Goal: Task Accomplishment & Management: Use online tool/utility

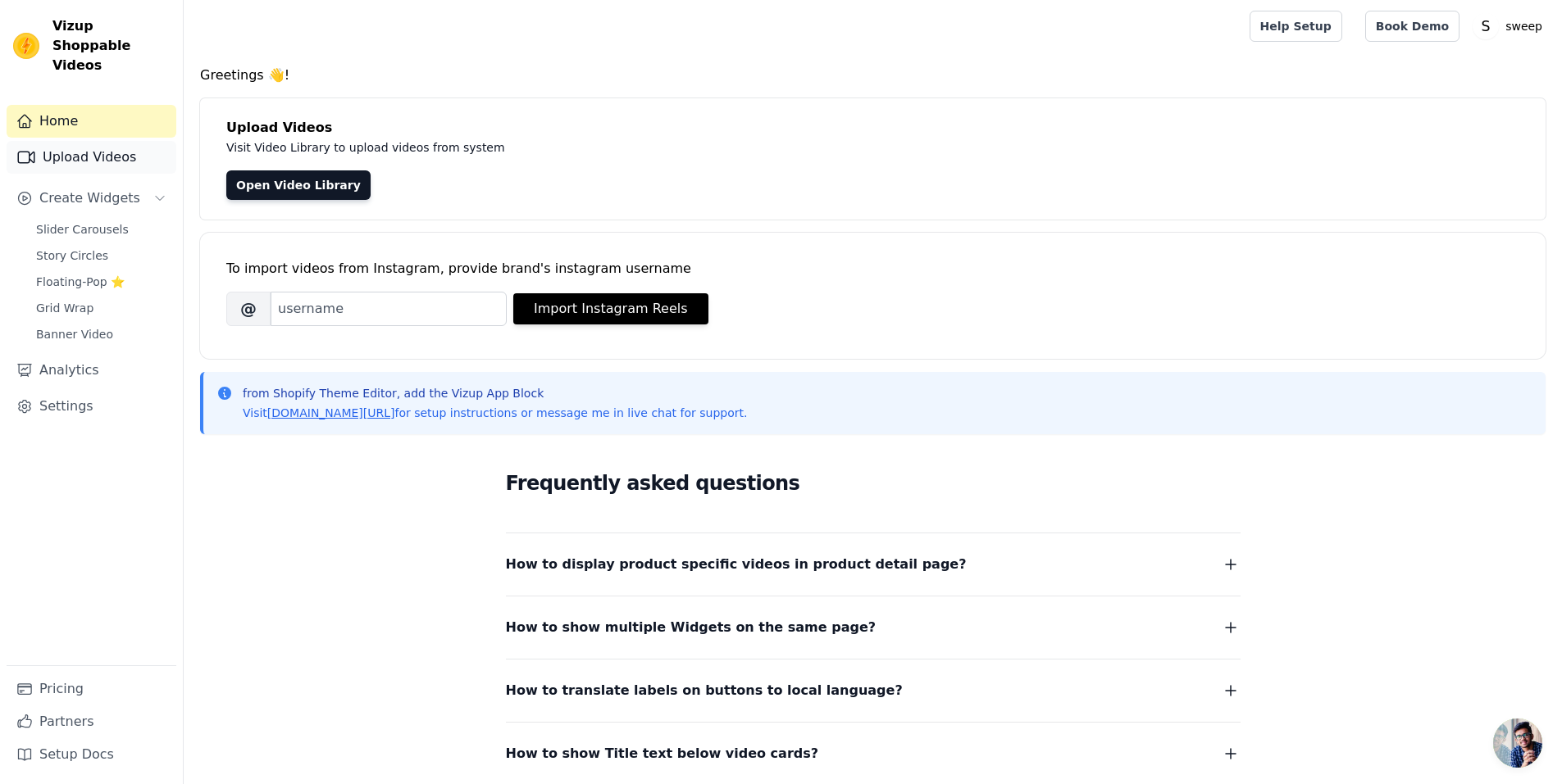
click at [69, 141] on link "Upload Videos" at bounding box center [92, 157] width 170 height 33
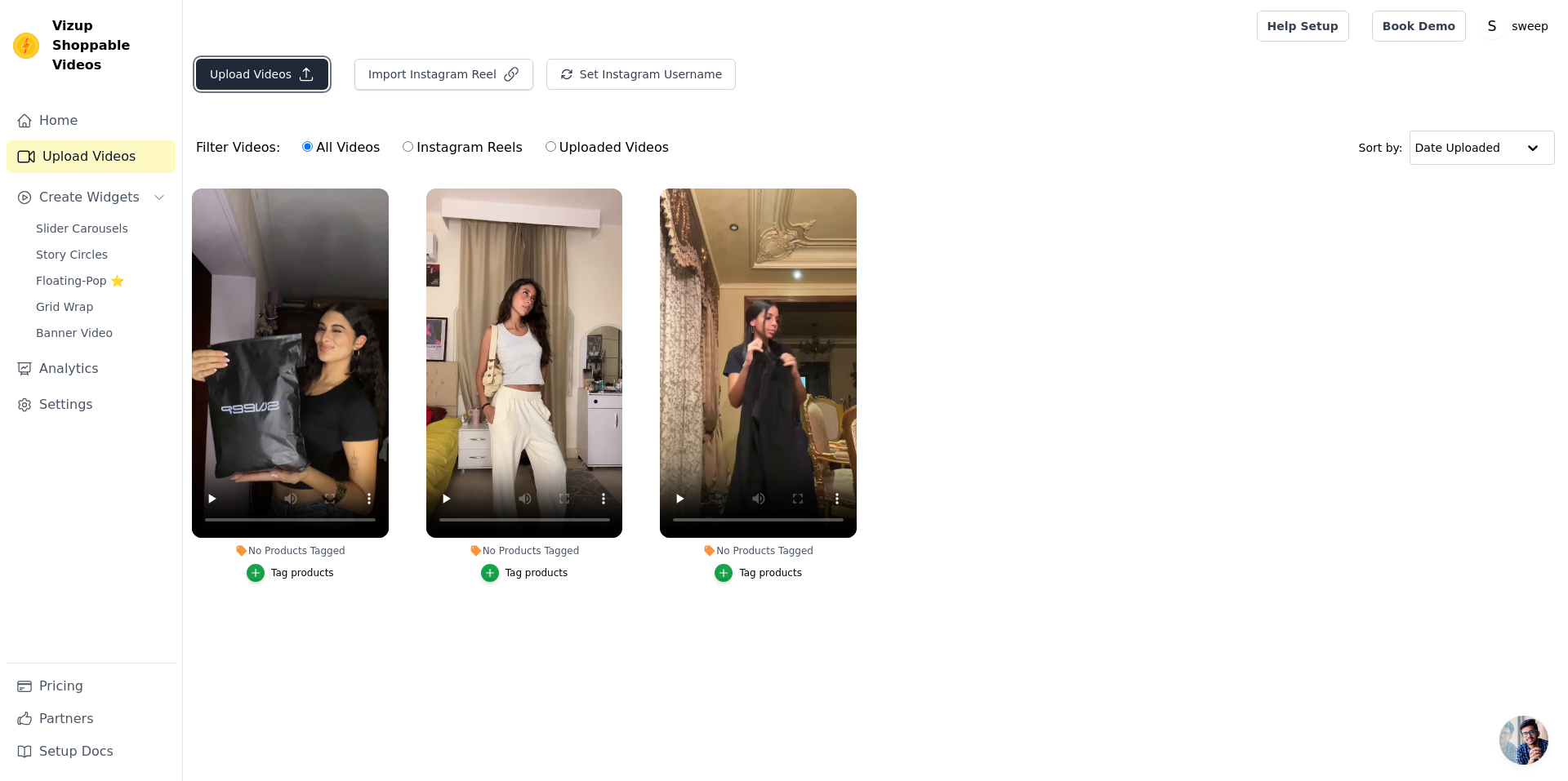
click at [285, 71] on button "Upload Videos" at bounding box center [262, 75] width 132 height 31
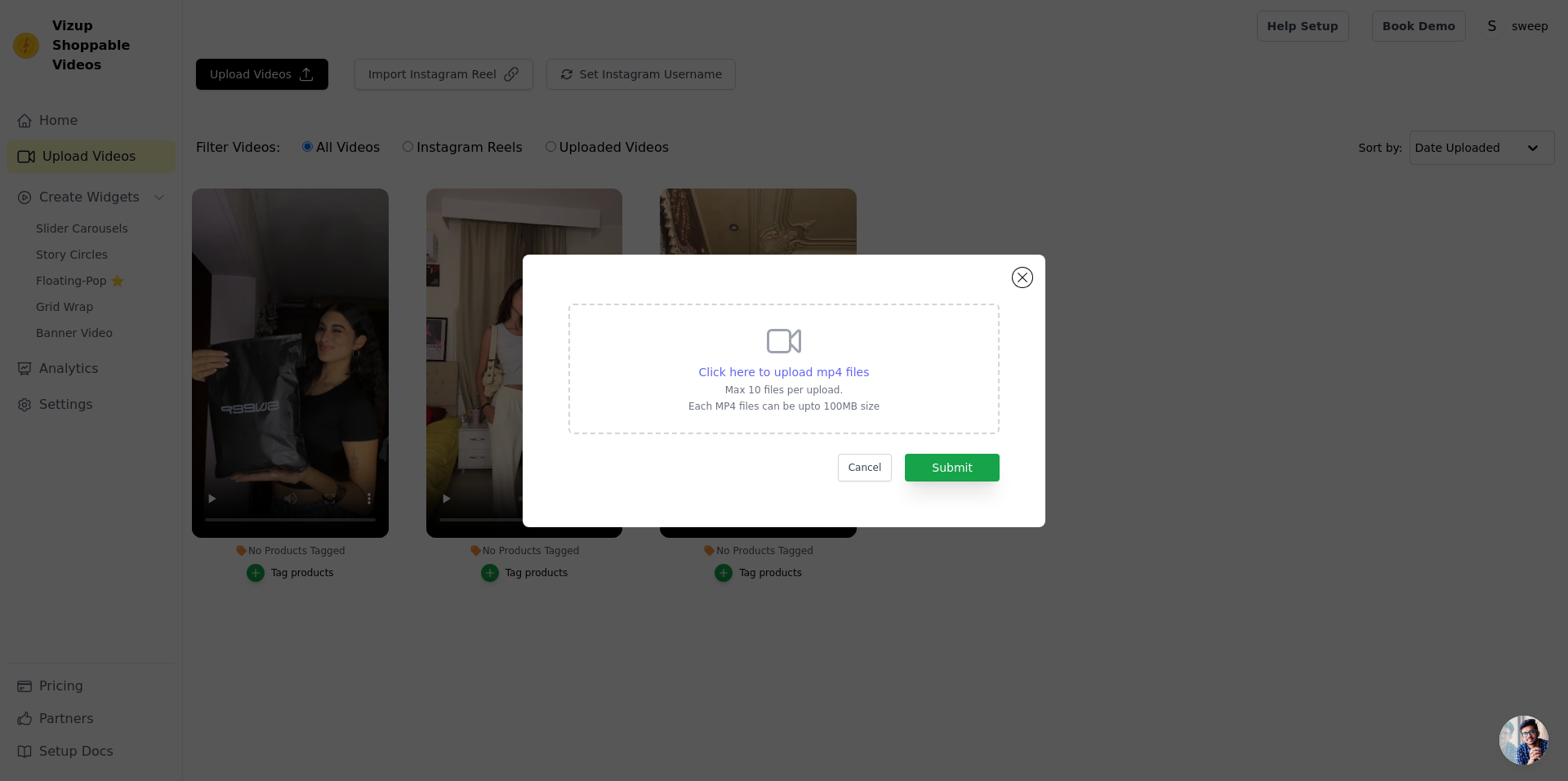
click at [803, 371] on span "Click here to upload mp4 files" at bounding box center [784, 372] width 171 height 13
click at [868, 364] on input "Click here to upload mp4 files Max 10 files per upload. Each MP4 files can be u…" at bounding box center [868, 363] width 1 height 1
type input "C:\fakepath\WhatsApp Video [DATE] 13.16.27_e08e1b17.mp4"
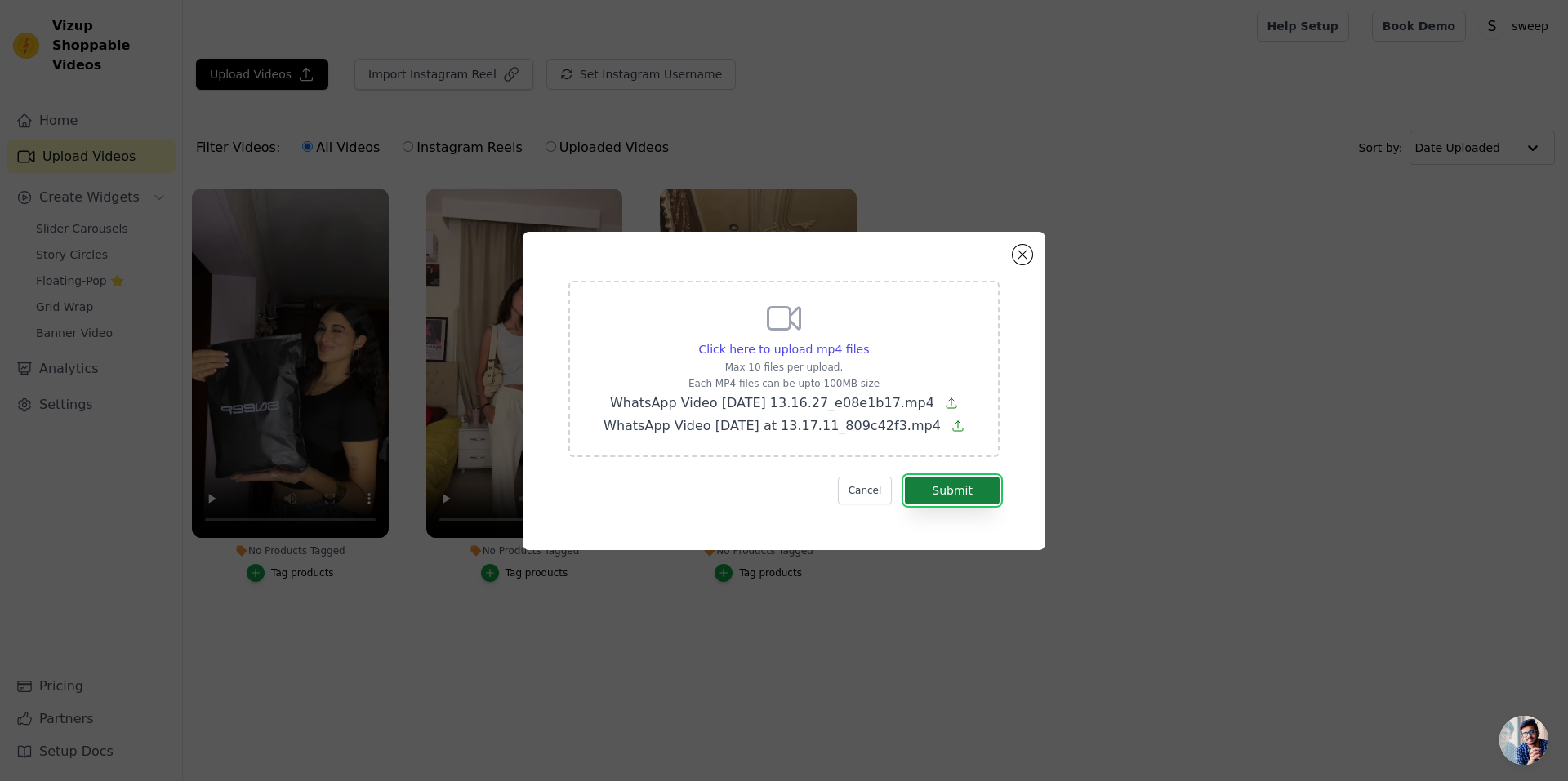
click at [957, 497] on button "Submit" at bounding box center [952, 491] width 95 height 27
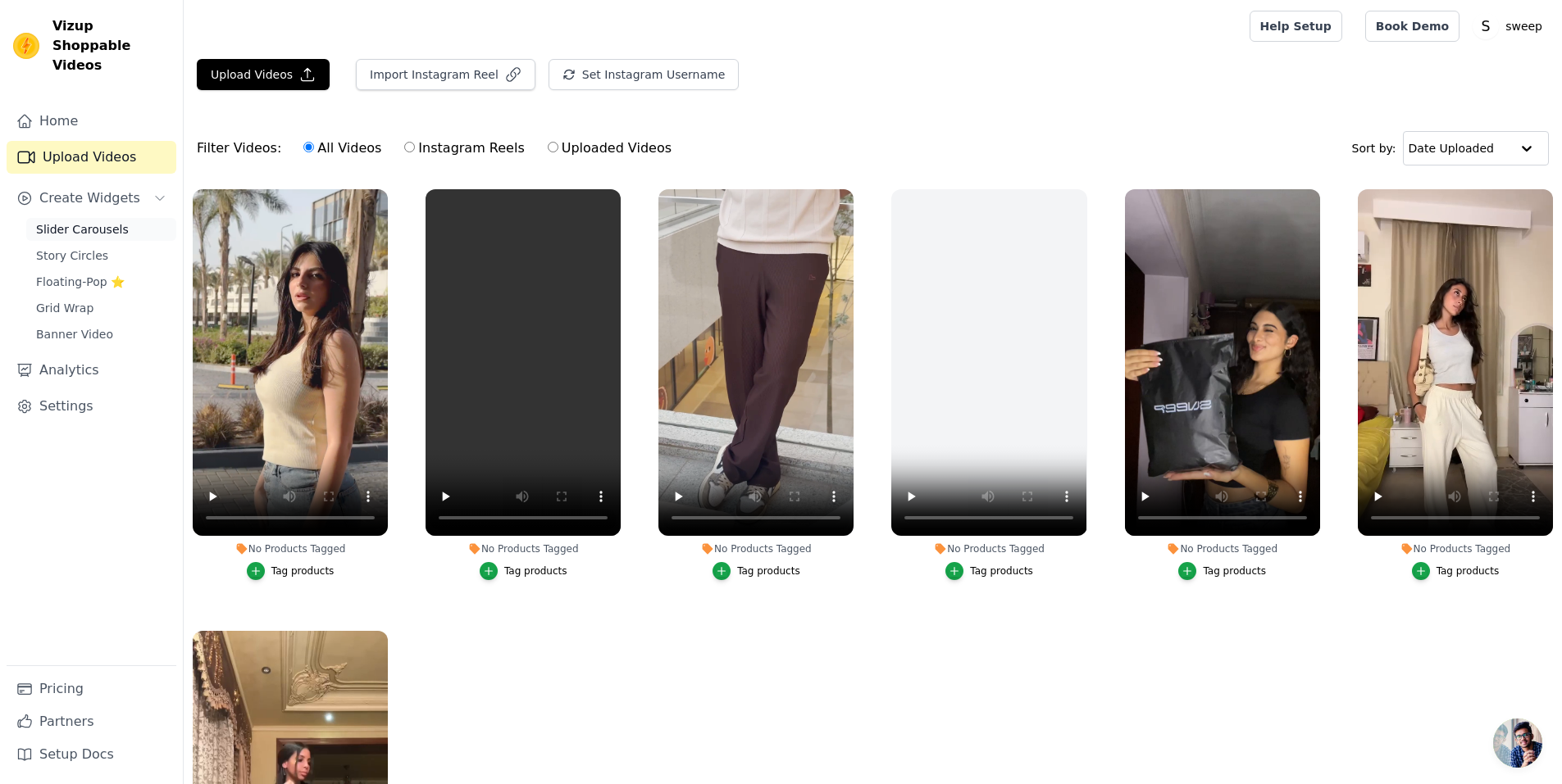
click at [80, 222] on span "Slider Carousels" at bounding box center [83, 229] width 93 height 17
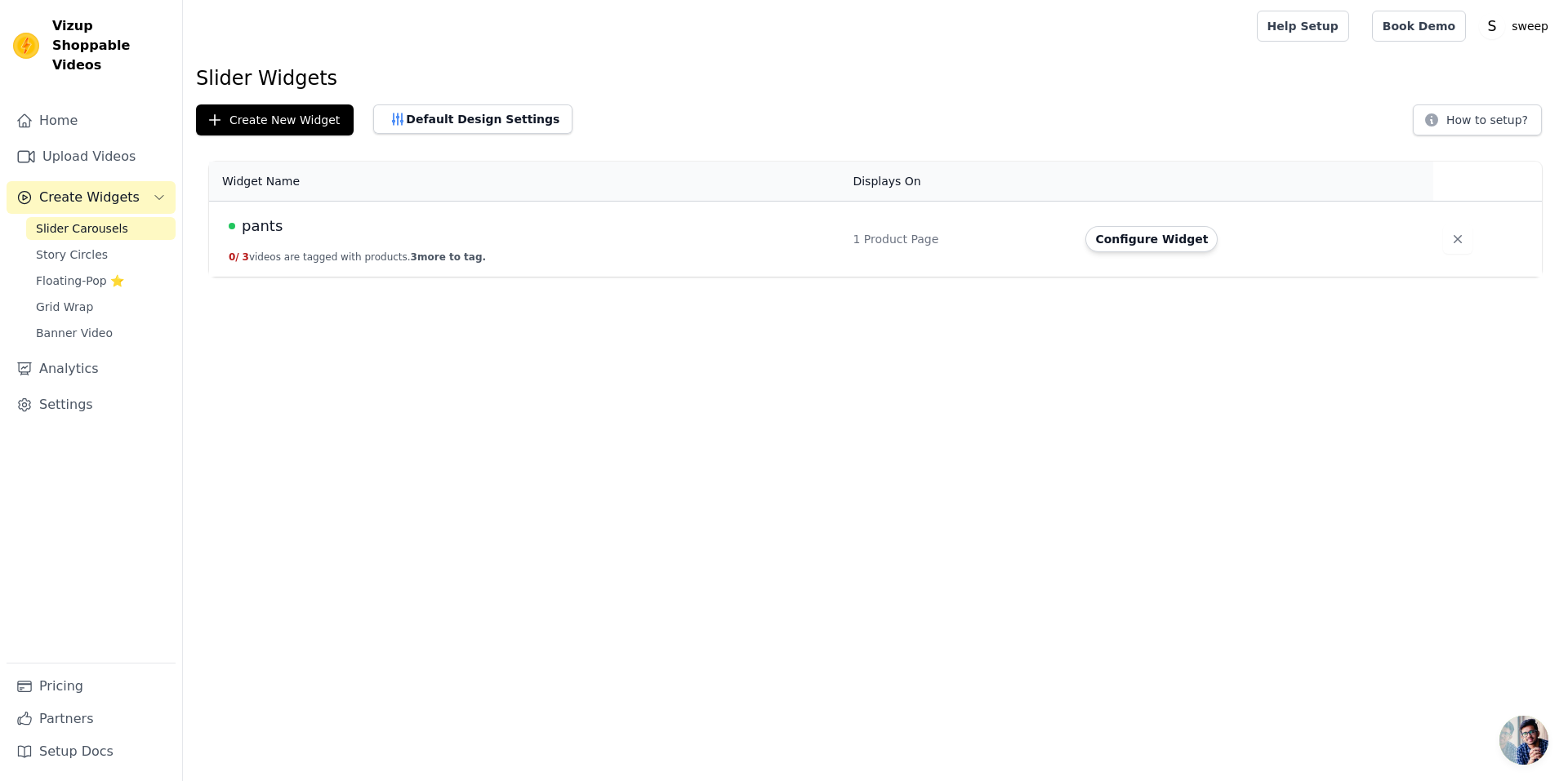
click at [270, 221] on span "pants" at bounding box center [262, 226] width 41 height 23
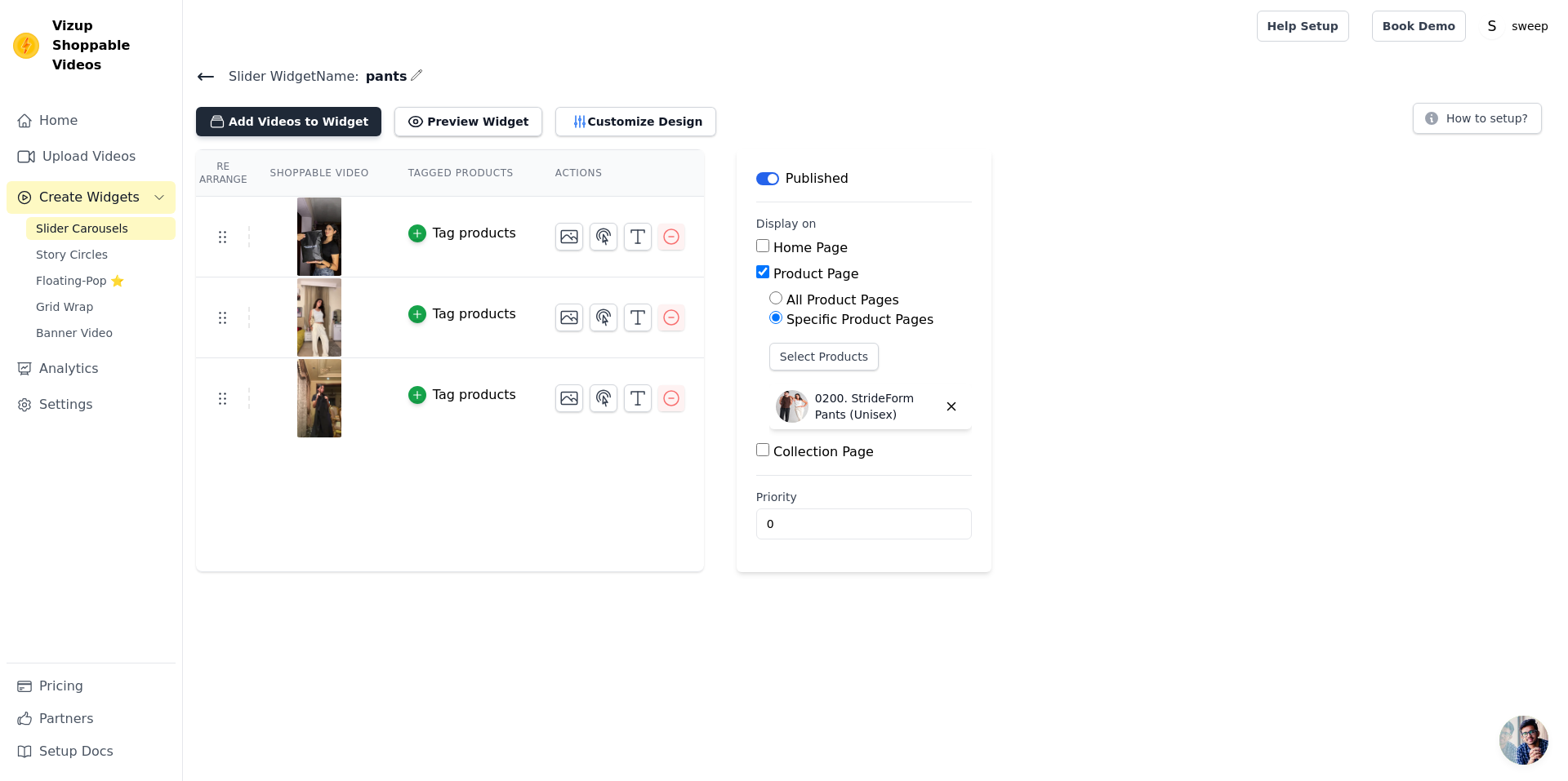
click at [289, 124] on button "Add Videos to Widget" at bounding box center [288, 122] width 185 height 29
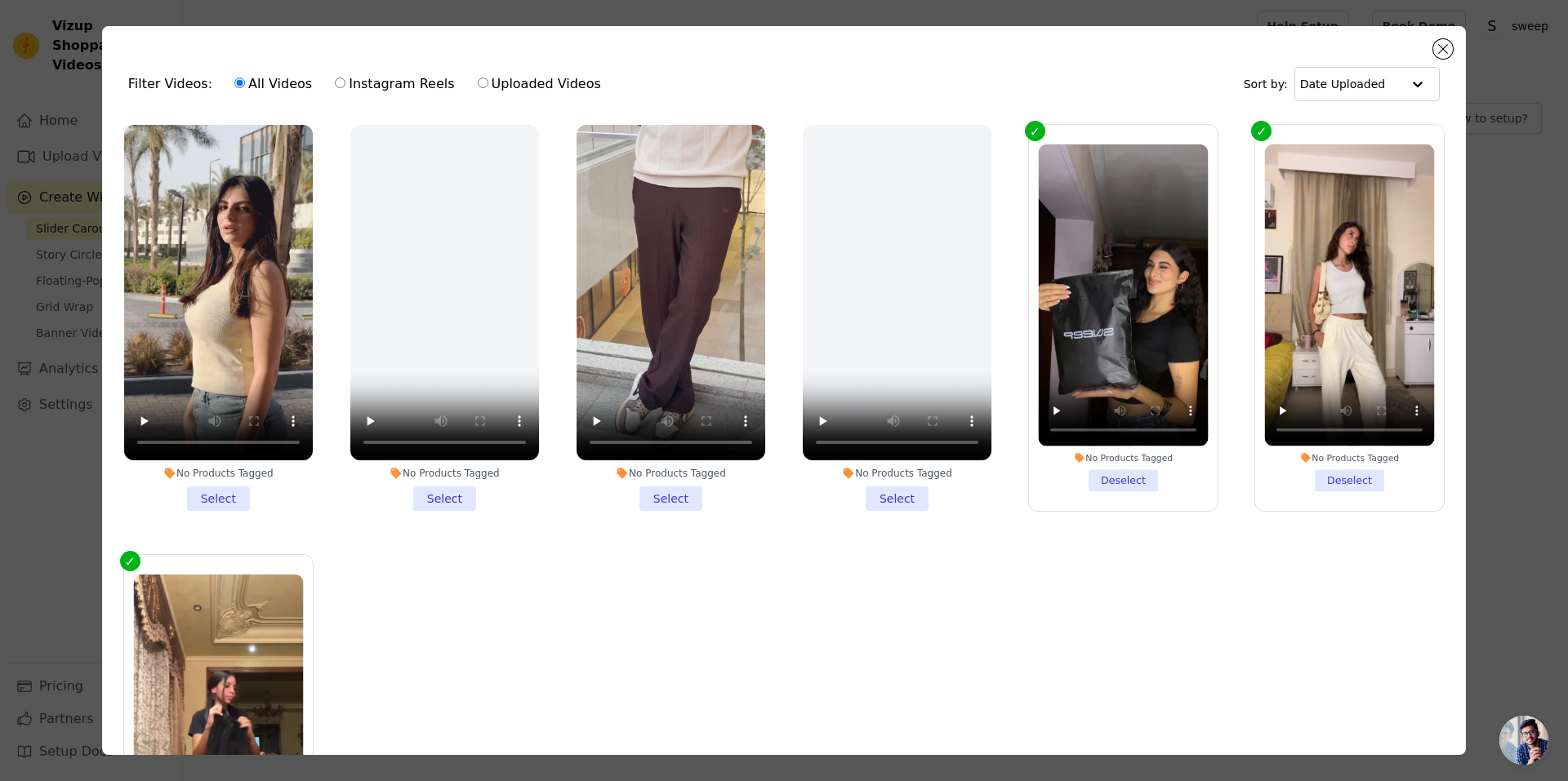
click at [981, 96] on div "Filter Videos: All Videos Instagram Reels Uploaded Videos Sort by: Date Uploaded" at bounding box center [783, 83] width 1337 height 64
click at [679, 488] on li "No Products Tagged Select" at bounding box center [671, 318] width 188 height 387
click at [0, 0] on input "No Products Tagged Select" at bounding box center [0, 0] width 0 height 0
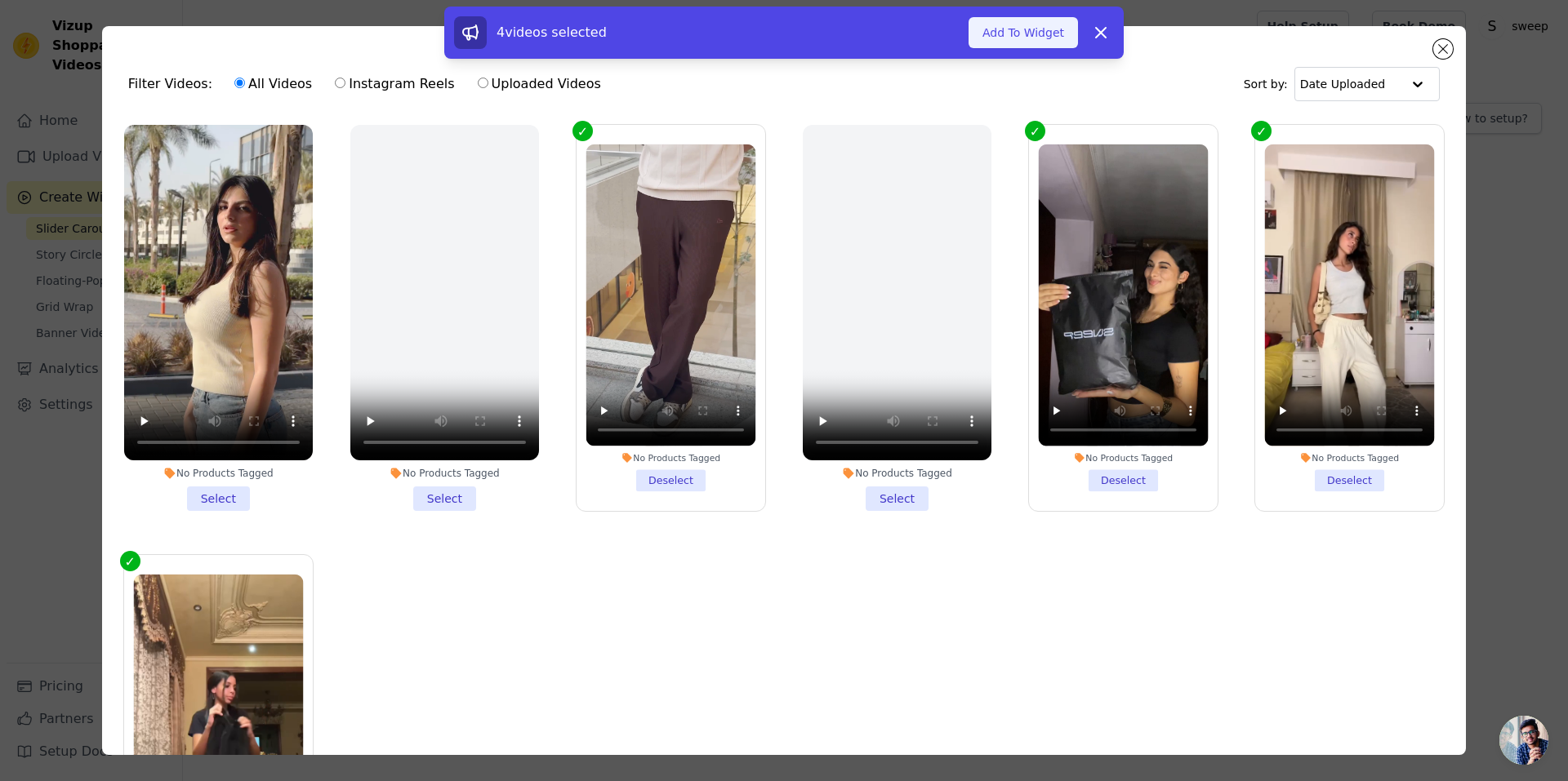
click at [1019, 27] on button "Add To Widget" at bounding box center [1023, 32] width 110 height 31
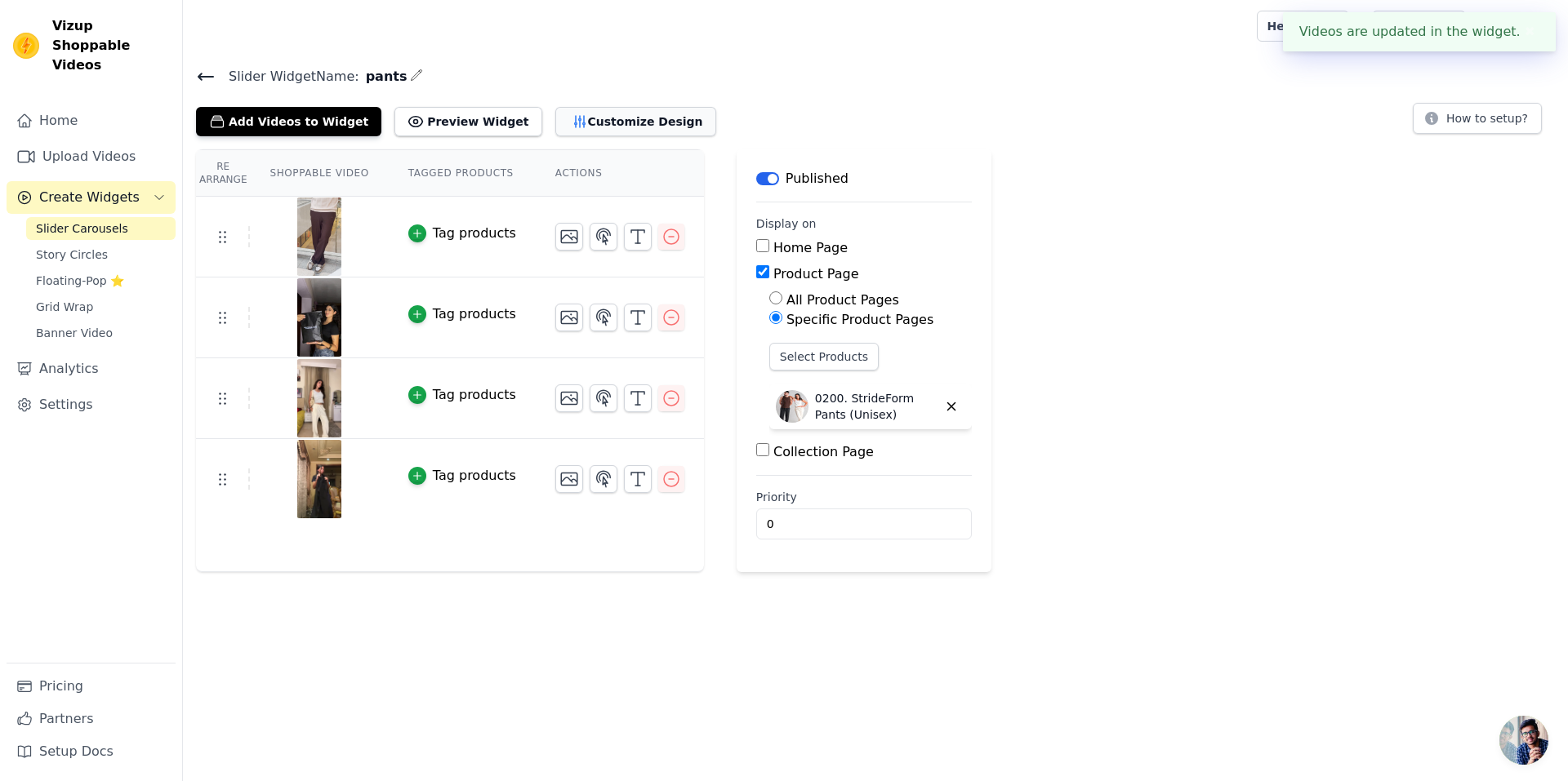
click at [582, 124] on button "Customize Design" at bounding box center [636, 122] width 161 height 29
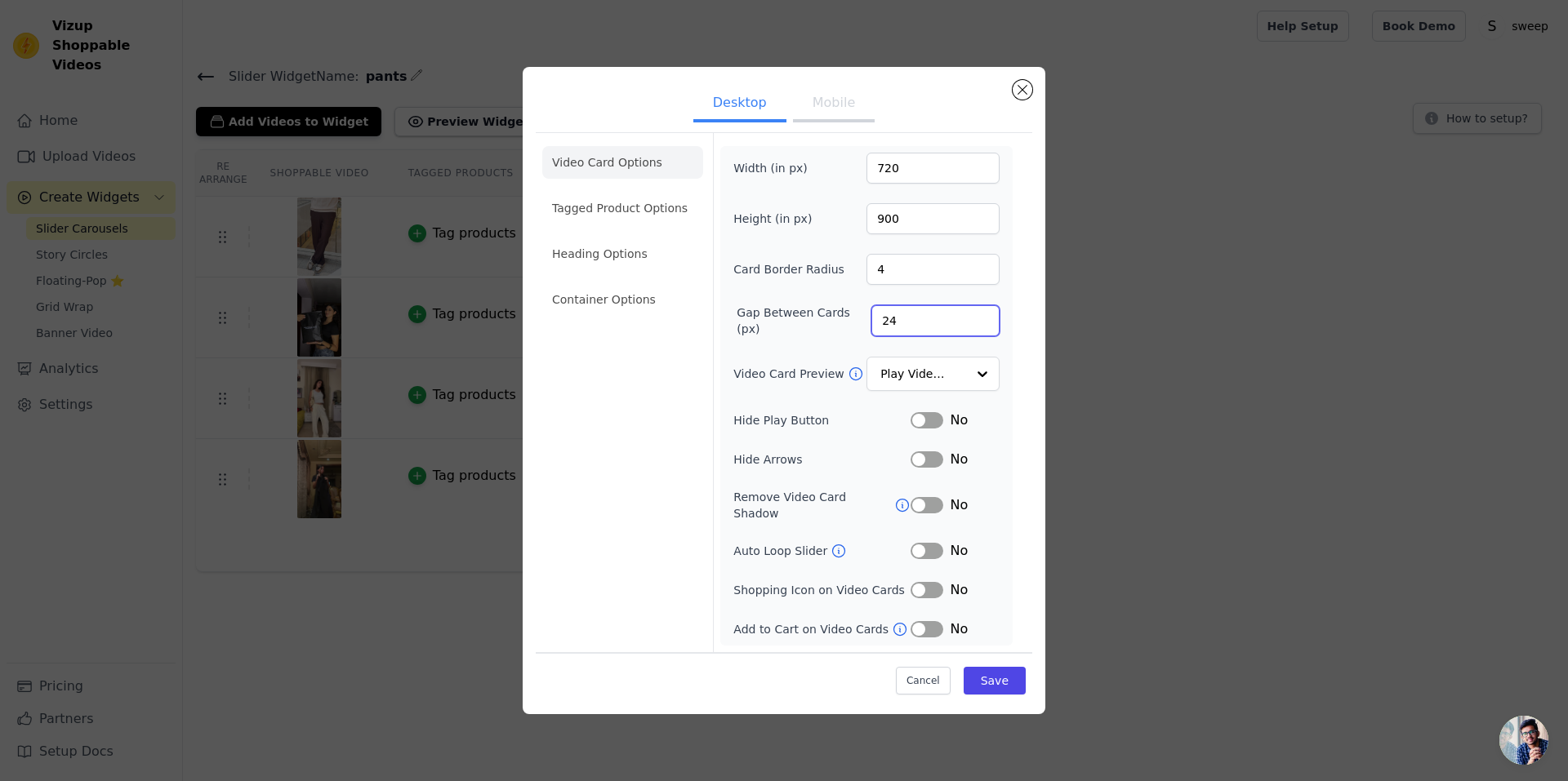
click at [986, 320] on input "24" at bounding box center [935, 321] width 129 height 31
click at [986, 320] on input "31" at bounding box center [935, 321] width 129 height 31
type input "30"
click at [985, 334] on input "30" at bounding box center [935, 321] width 129 height 31
click at [830, 112] on button "Mobile" at bounding box center [833, 104] width 81 height 36
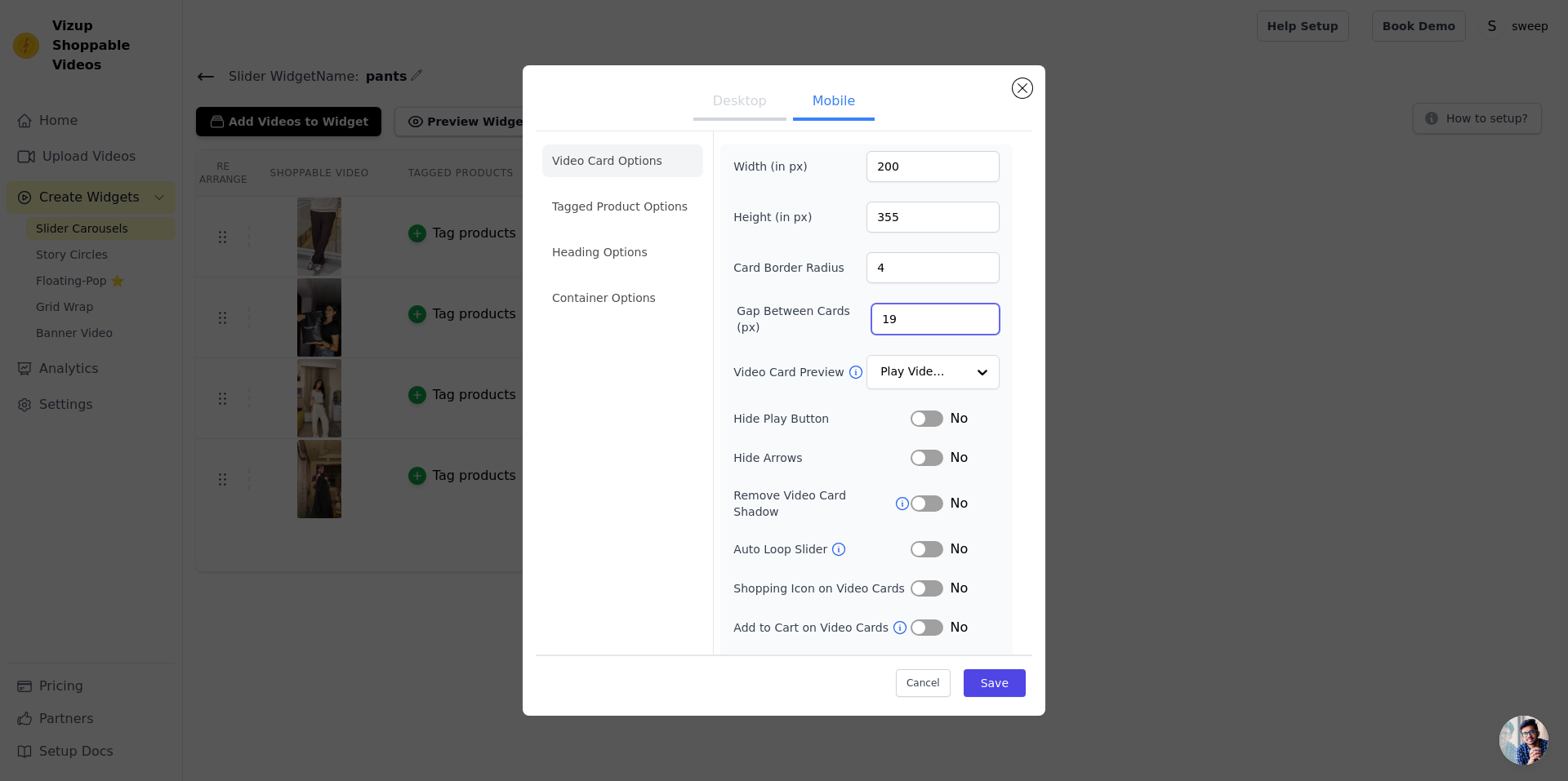
click at [972, 314] on input "19" at bounding box center [935, 320] width 129 height 31
click at [972, 314] on input "21" at bounding box center [935, 320] width 129 height 31
click at [972, 314] on input "22" at bounding box center [935, 320] width 129 height 31
click at [972, 314] on input "23" at bounding box center [935, 320] width 129 height 31
click at [972, 314] on input "24" at bounding box center [935, 320] width 129 height 31
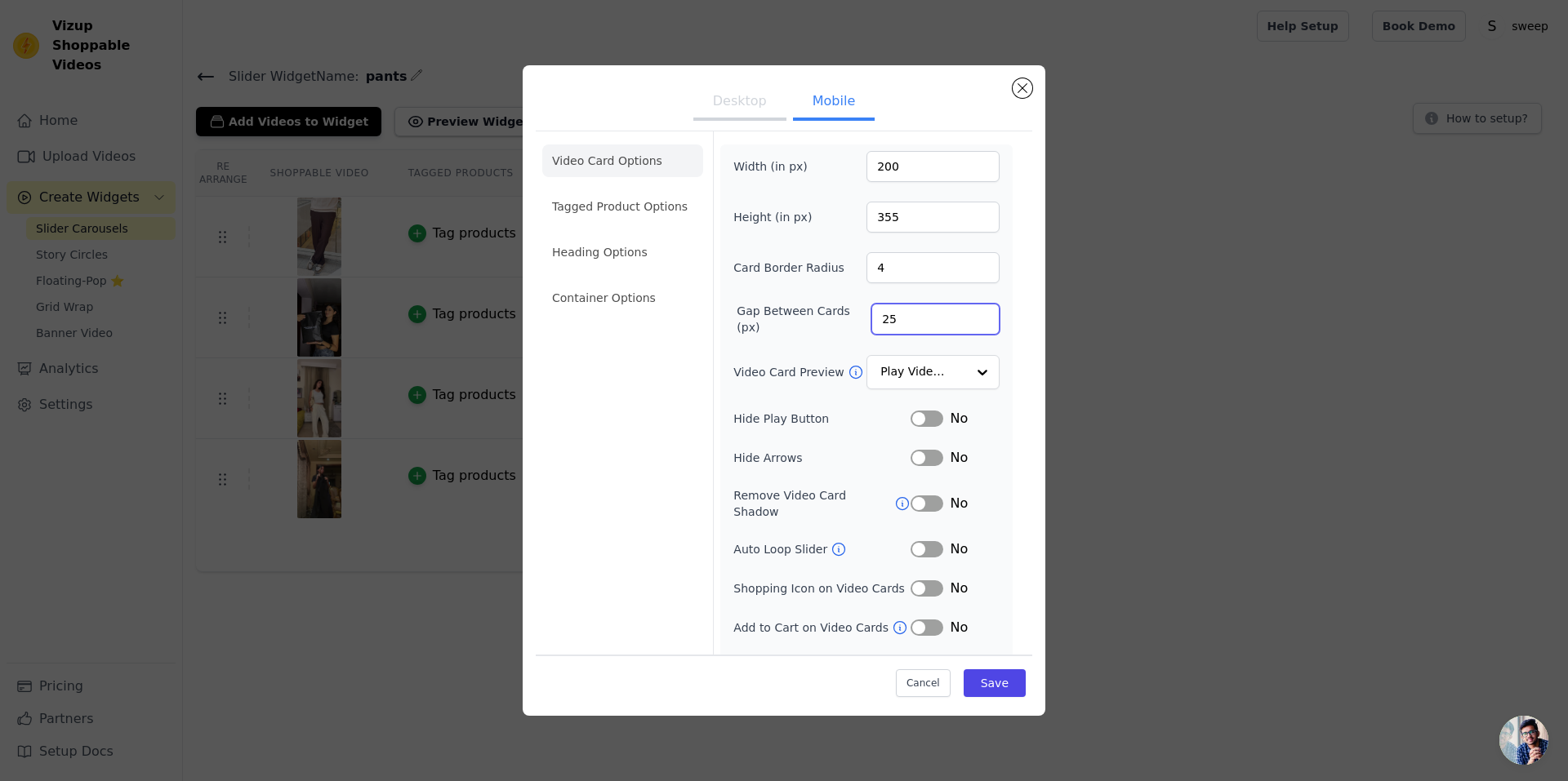
click at [972, 314] on input "25" at bounding box center [935, 320] width 129 height 31
click at [972, 314] on input "26" at bounding box center [935, 320] width 129 height 31
click at [972, 314] on input "27" at bounding box center [935, 320] width 129 height 31
click at [972, 314] on input "28" at bounding box center [935, 320] width 129 height 31
click at [972, 314] on input "29" at bounding box center [935, 320] width 129 height 31
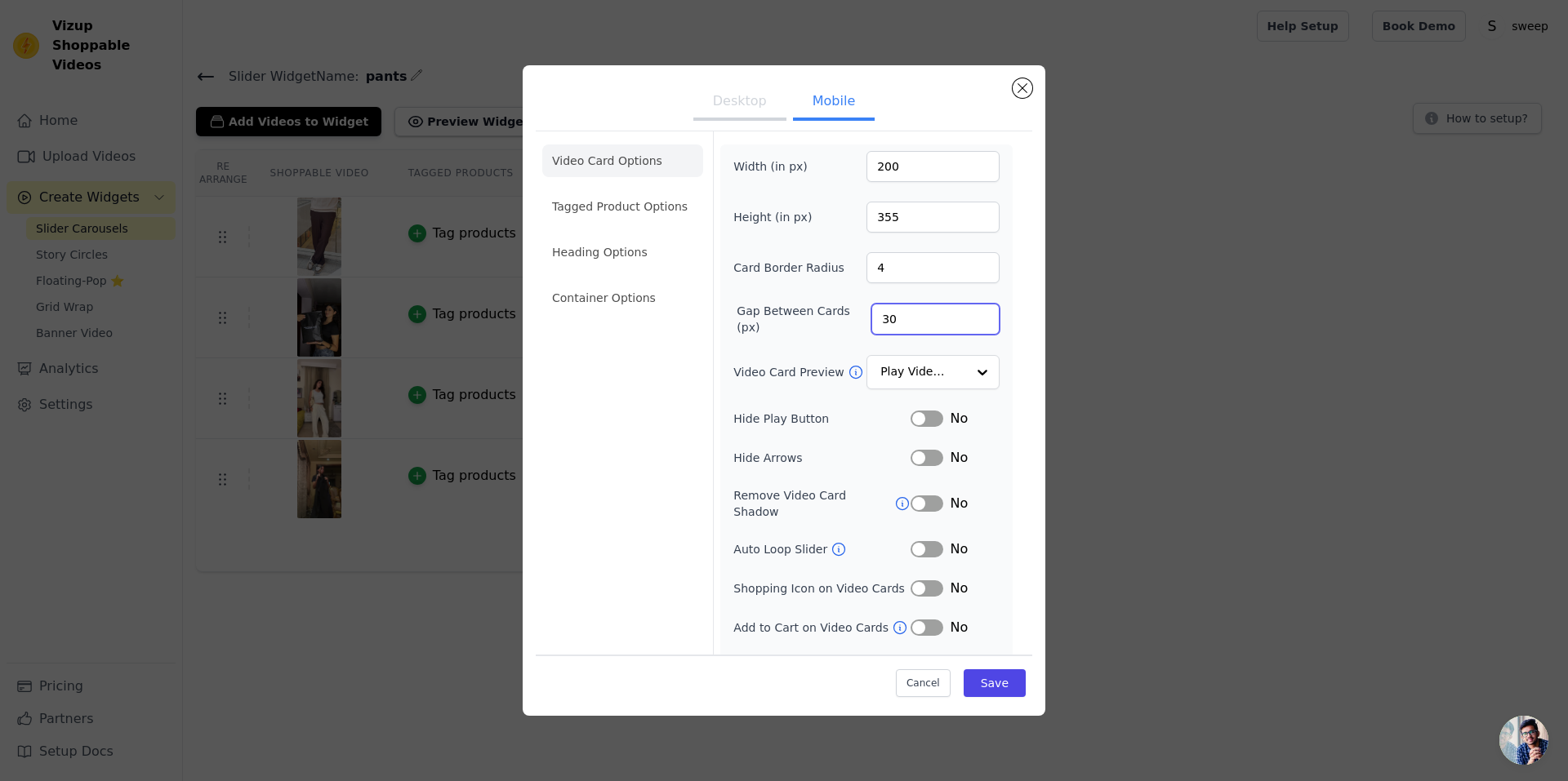
type input "30"
click at [972, 314] on input "30" at bounding box center [935, 320] width 129 height 31
drag, startPoint x: 994, startPoint y: 690, endPoint x: 984, endPoint y: 675, distance: 18.0
click at [993, 690] on button "Save" at bounding box center [994, 683] width 62 height 27
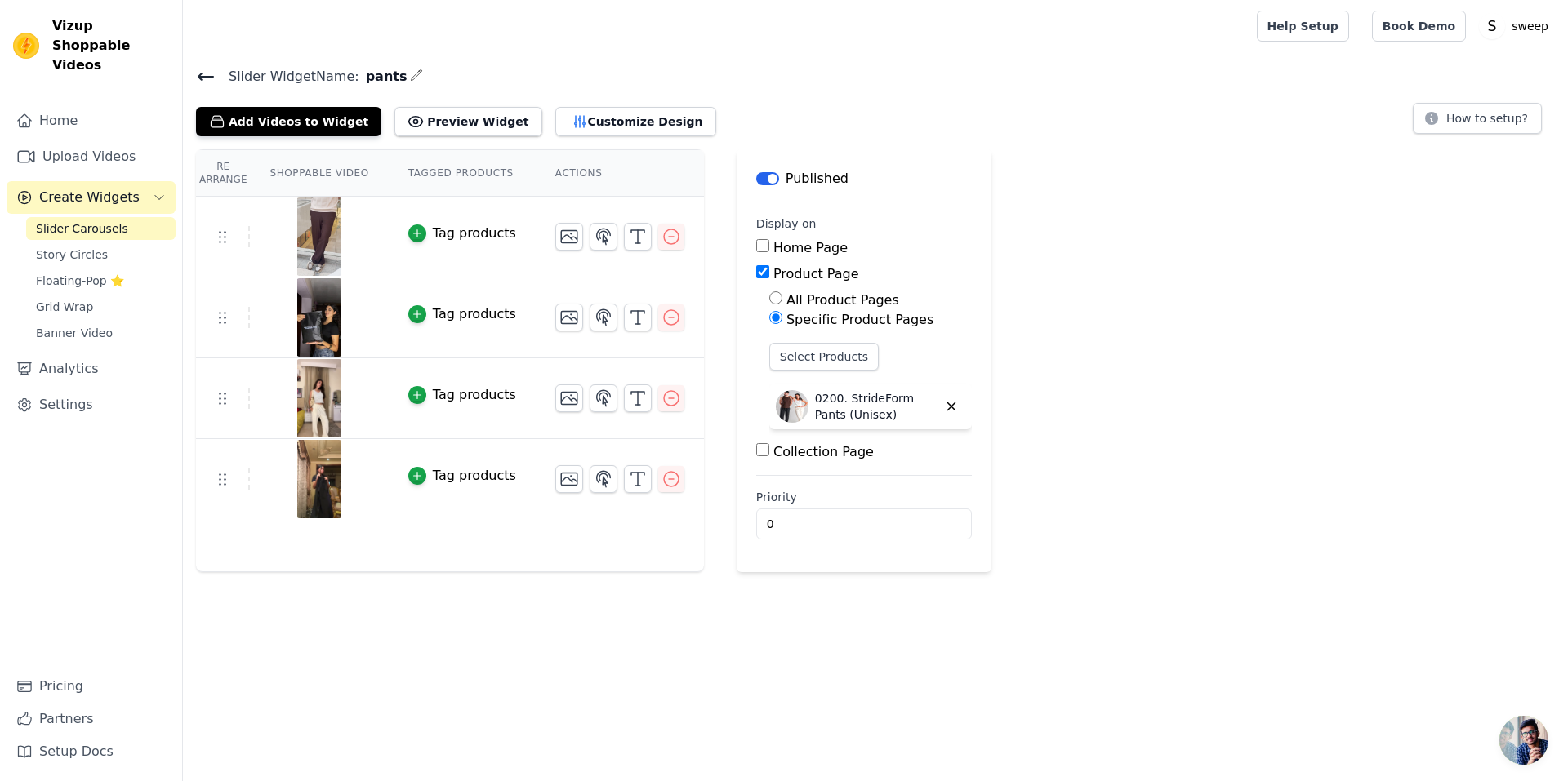
click at [197, 71] on icon at bounding box center [206, 77] width 20 height 20
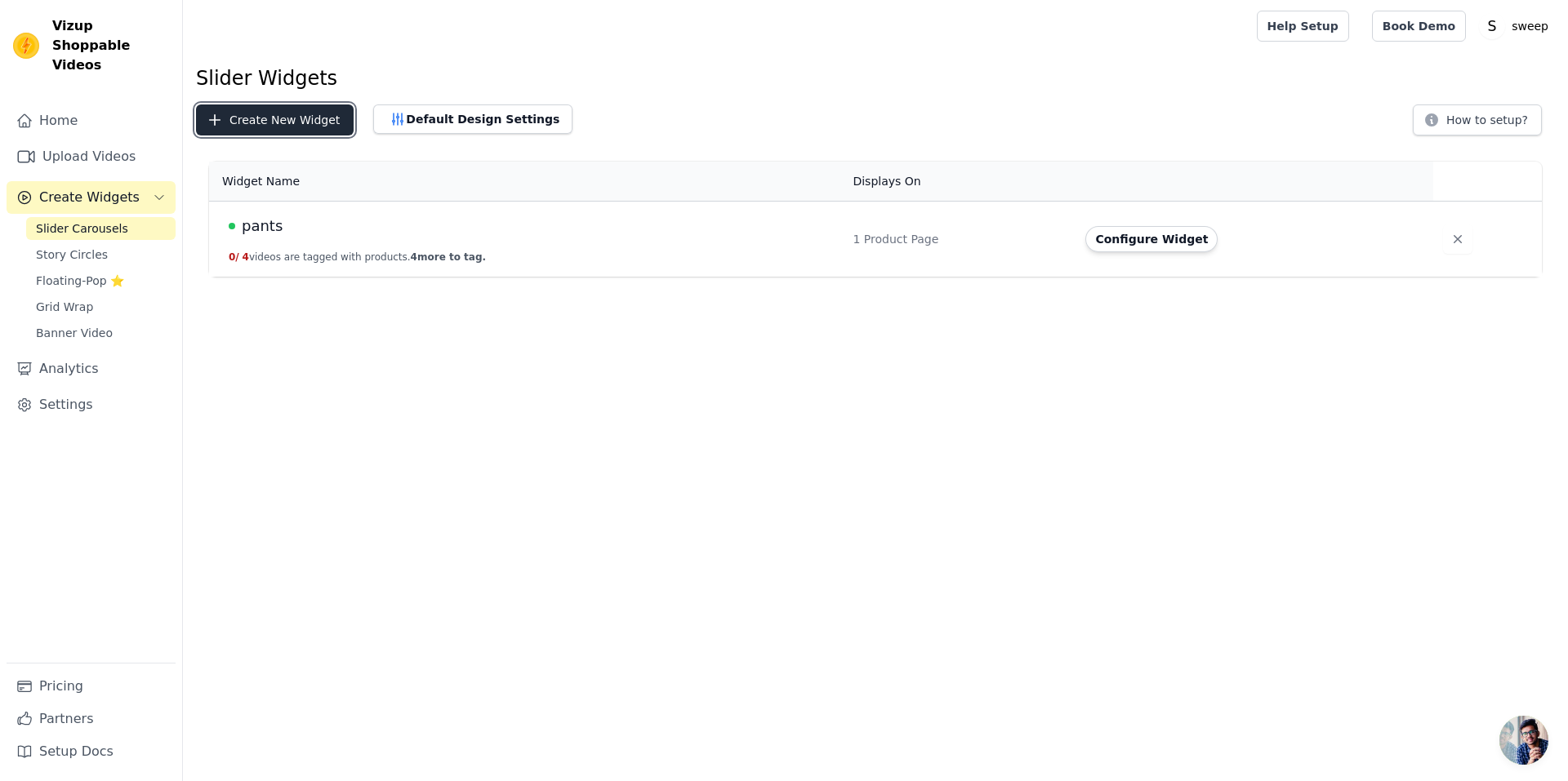
click at [255, 129] on button "Create New Widget" at bounding box center [275, 121] width 158 height 31
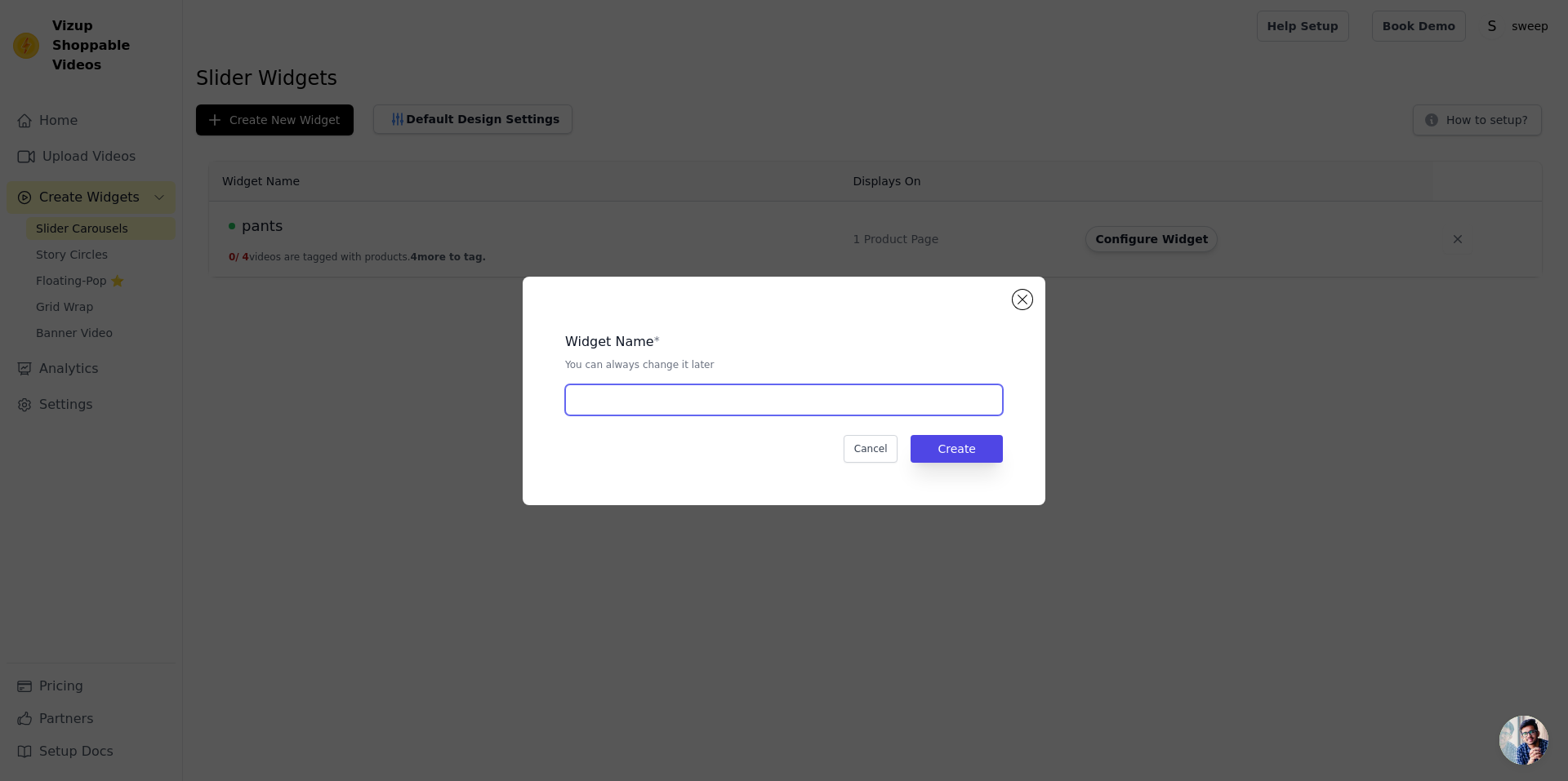
click at [635, 407] on input "text" at bounding box center [784, 400] width 438 height 31
type input "women-tops"
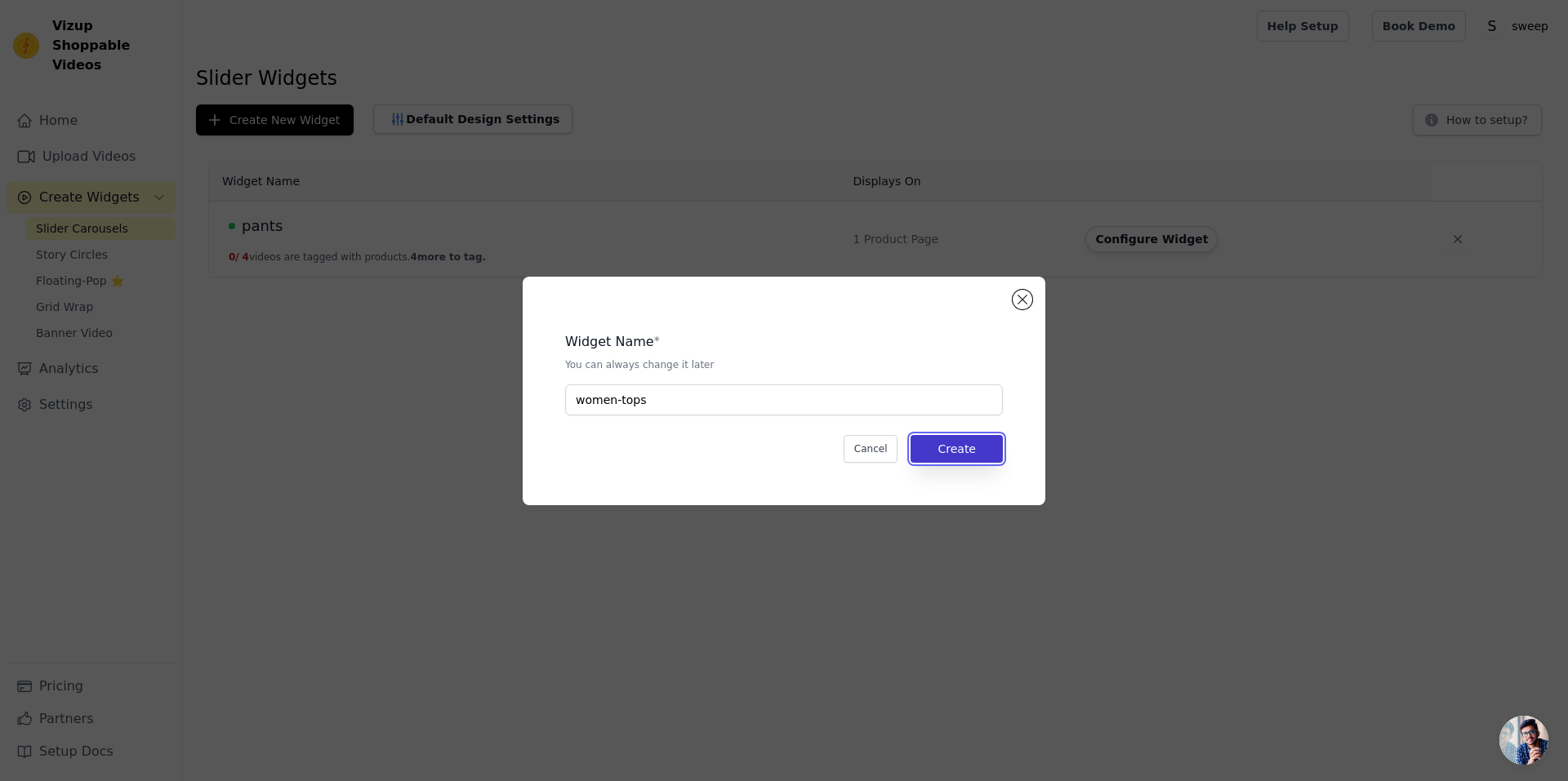
click at [958, 446] on button "Create" at bounding box center [957, 449] width 92 height 27
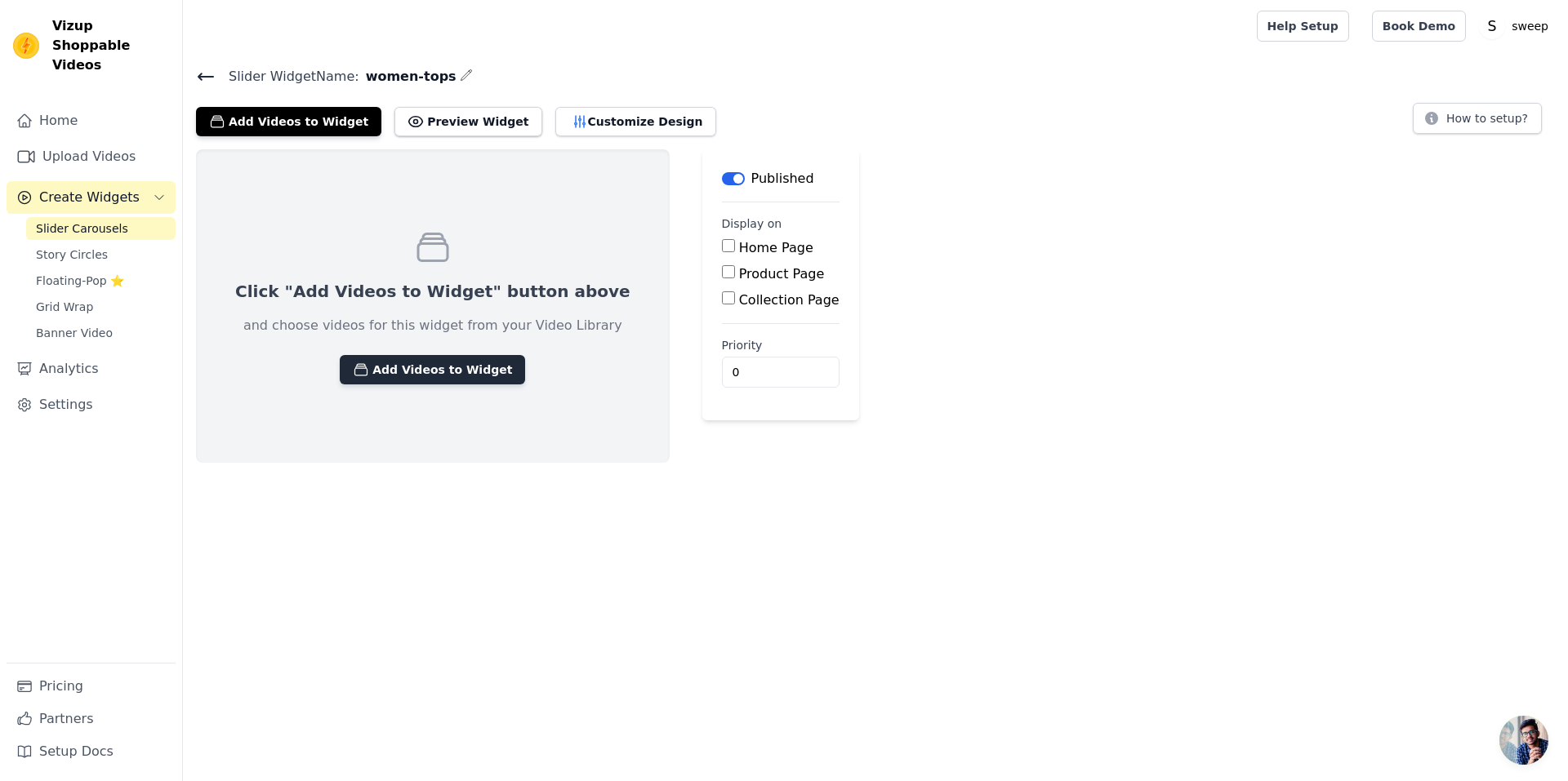
click at [374, 376] on button "Add Videos to Widget" at bounding box center [432, 370] width 185 height 29
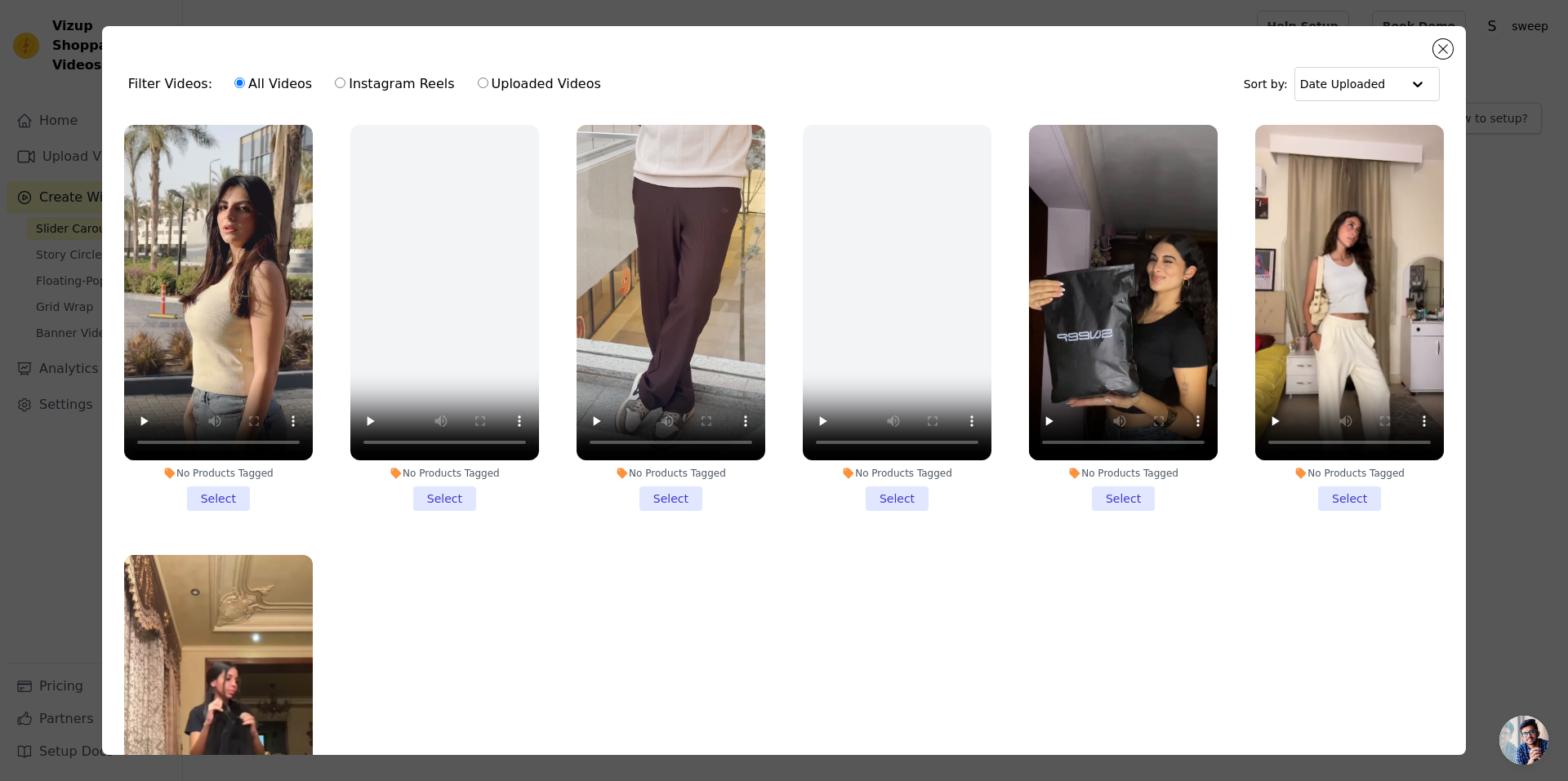
click at [224, 484] on li "No Products Tagged Select" at bounding box center [218, 318] width 188 height 387
click at [0, 0] on input "No Products Tagged Select" at bounding box center [0, 0] width 0 height 0
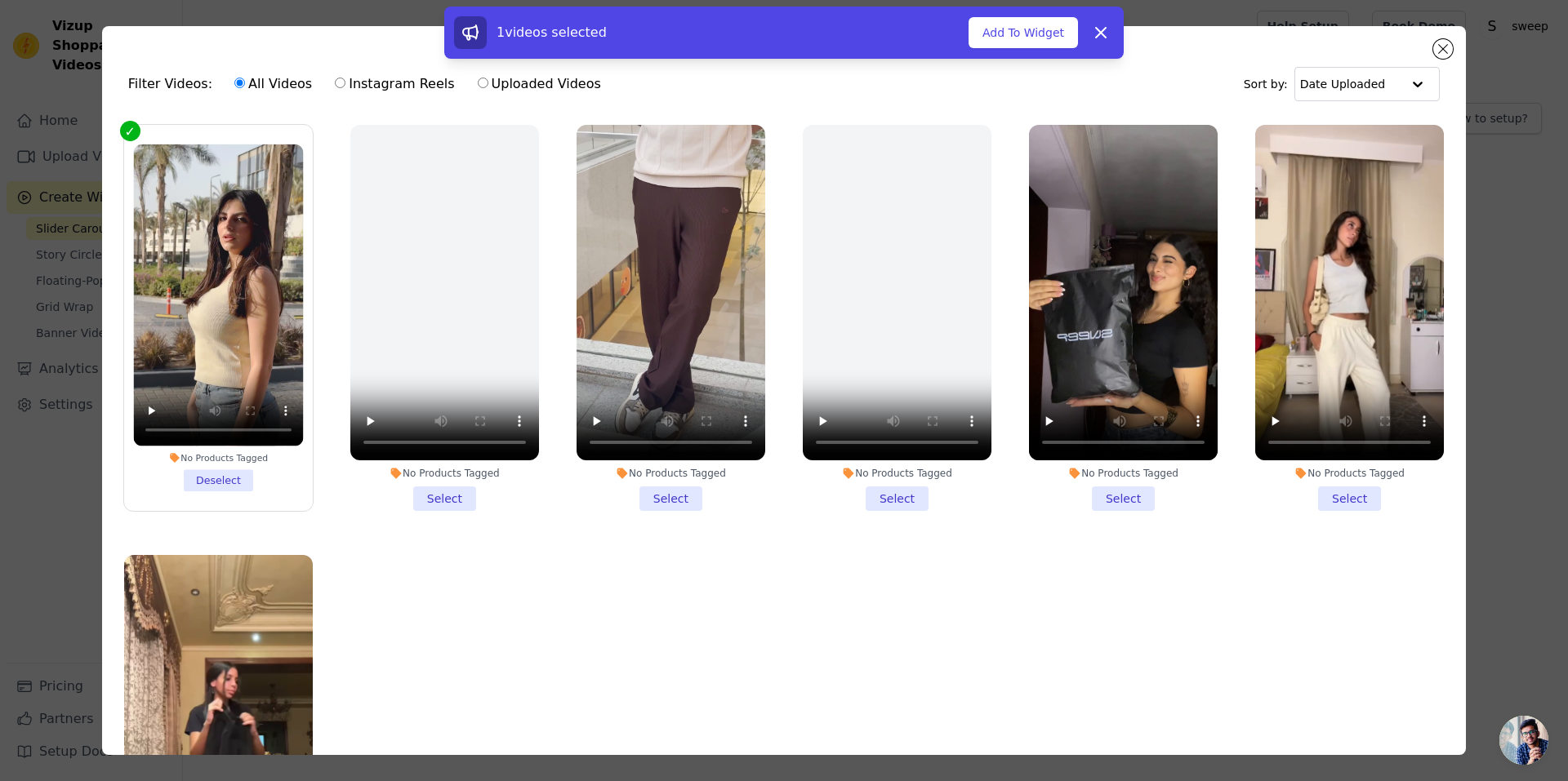
click at [1342, 488] on li "No Products Tagged Select" at bounding box center [1349, 318] width 188 height 387
click at [0, 0] on input "No Products Tagged Select" at bounding box center [0, 0] width 0 height 0
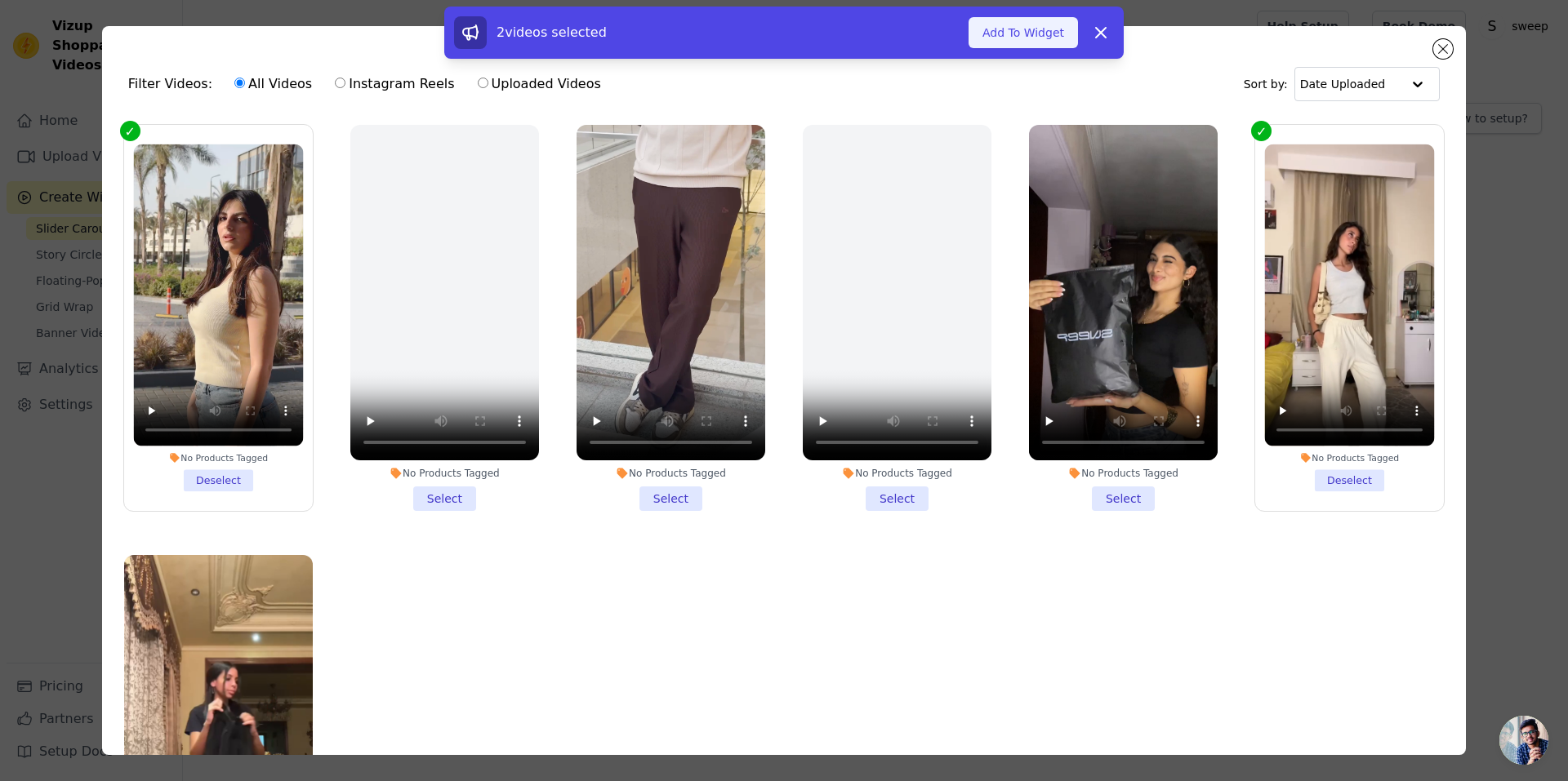
click at [1013, 32] on button "Add To Widget" at bounding box center [1023, 32] width 110 height 31
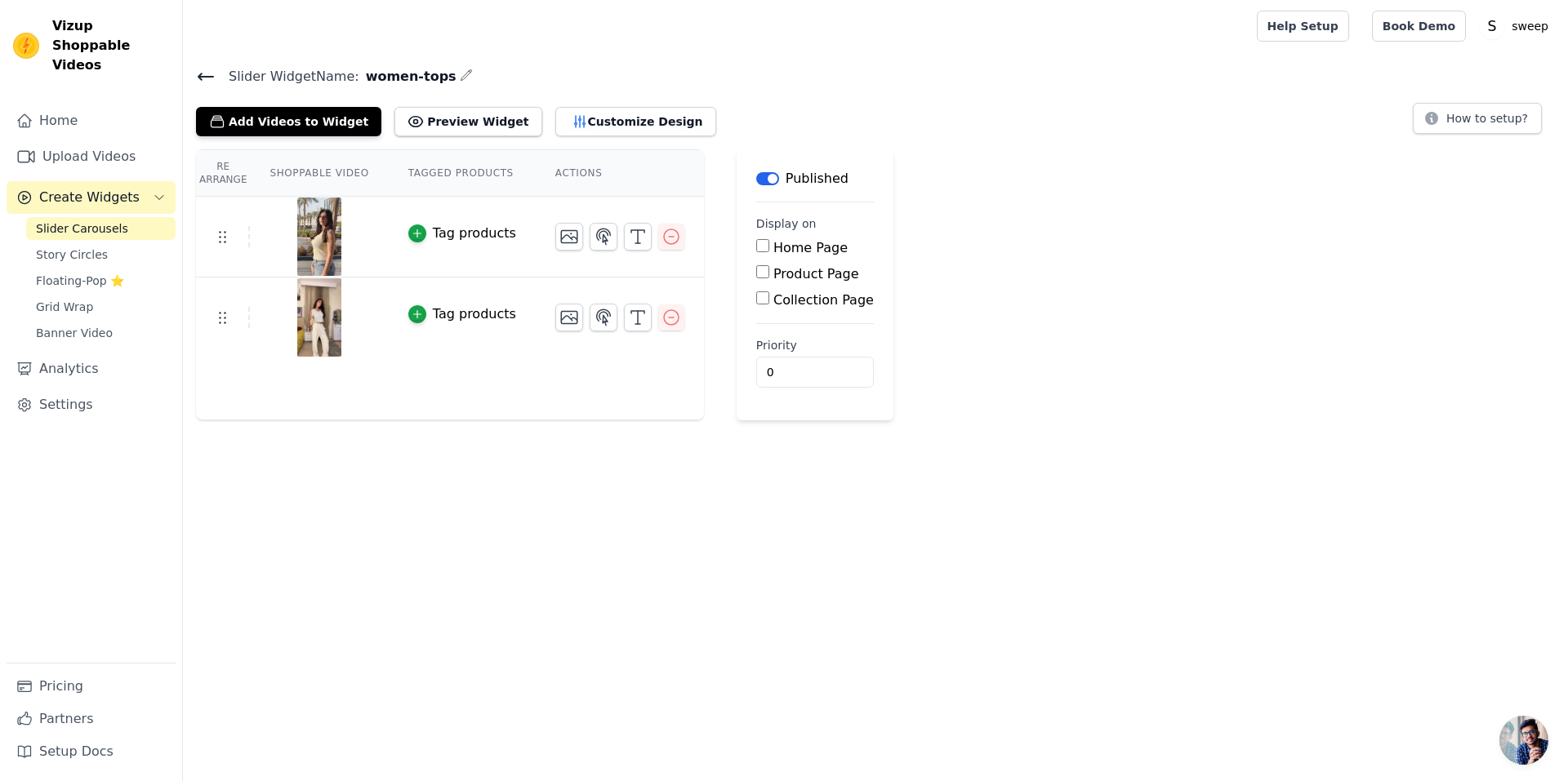
click at [204, 82] on icon at bounding box center [206, 77] width 20 height 20
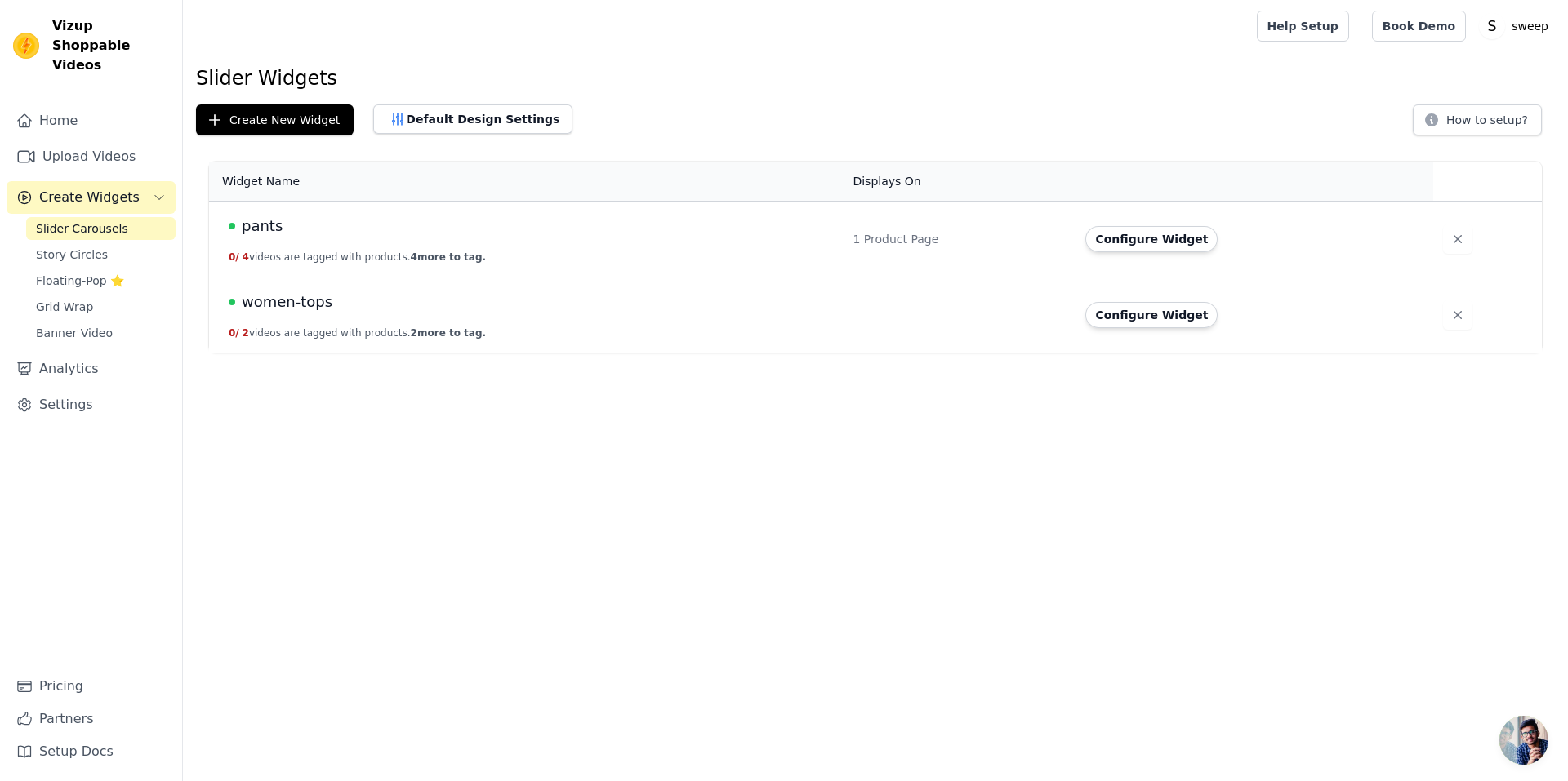
click at [289, 240] on td "pants 0 / 4 videos are tagged with products. 4 more to tag." at bounding box center [526, 239] width 634 height 76
click at [265, 218] on span "pants" at bounding box center [262, 226] width 41 height 23
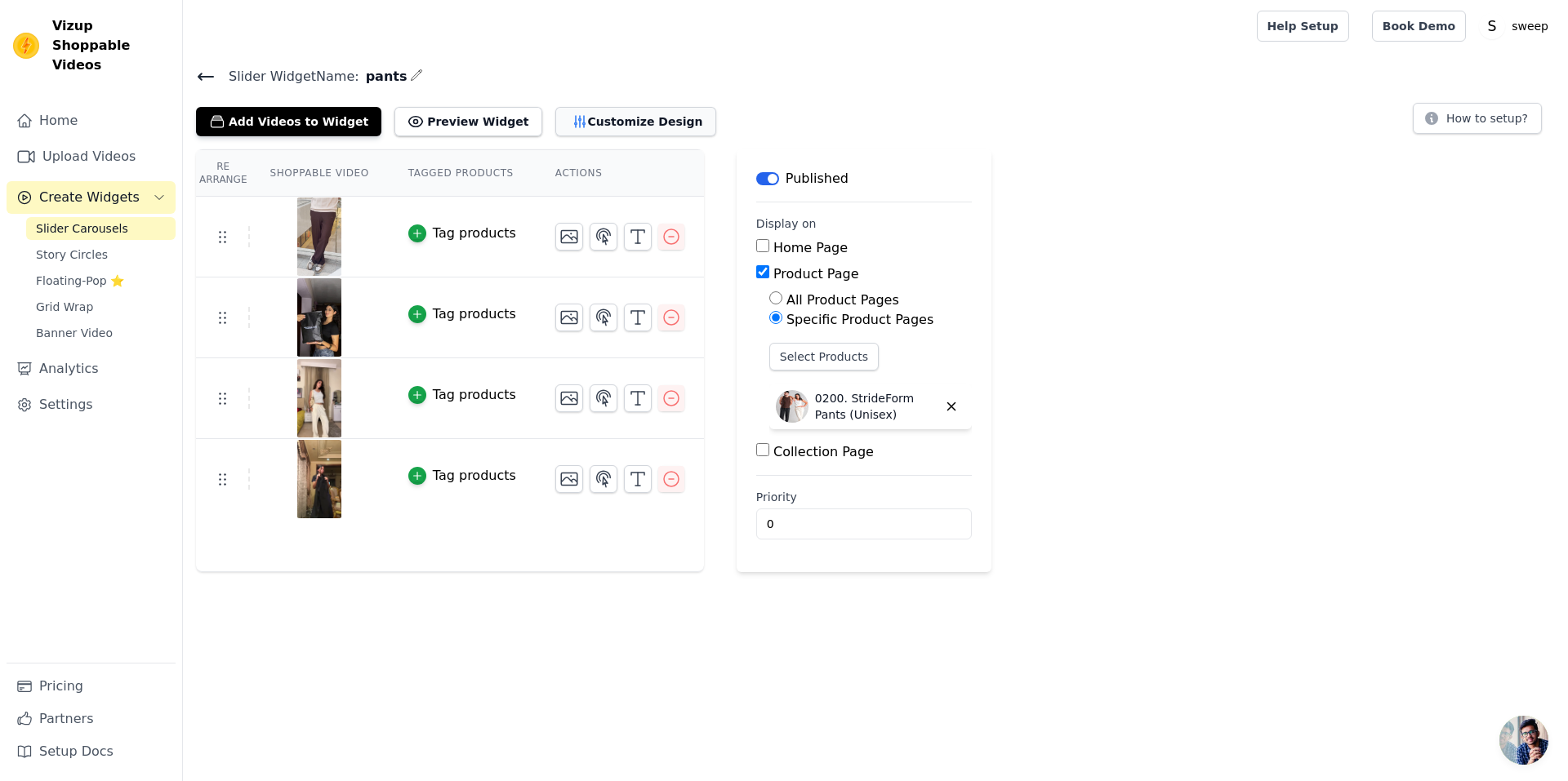
click at [584, 124] on button "Customize Design" at bounding box center [636, 122] width 161 height 29
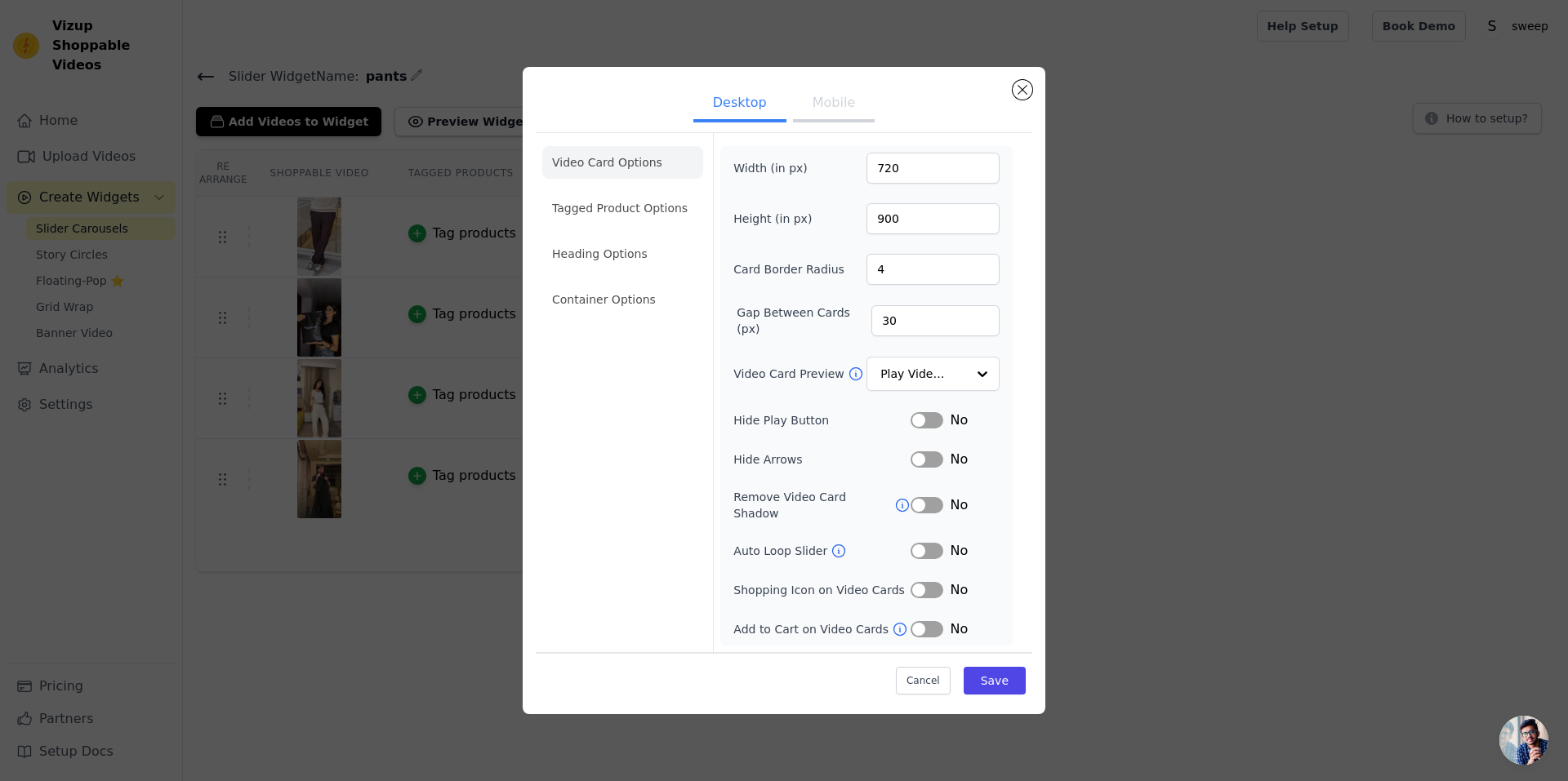
click at [815, 118] on button "Mobile" at bounding box center [833, 104] width 81 height 36
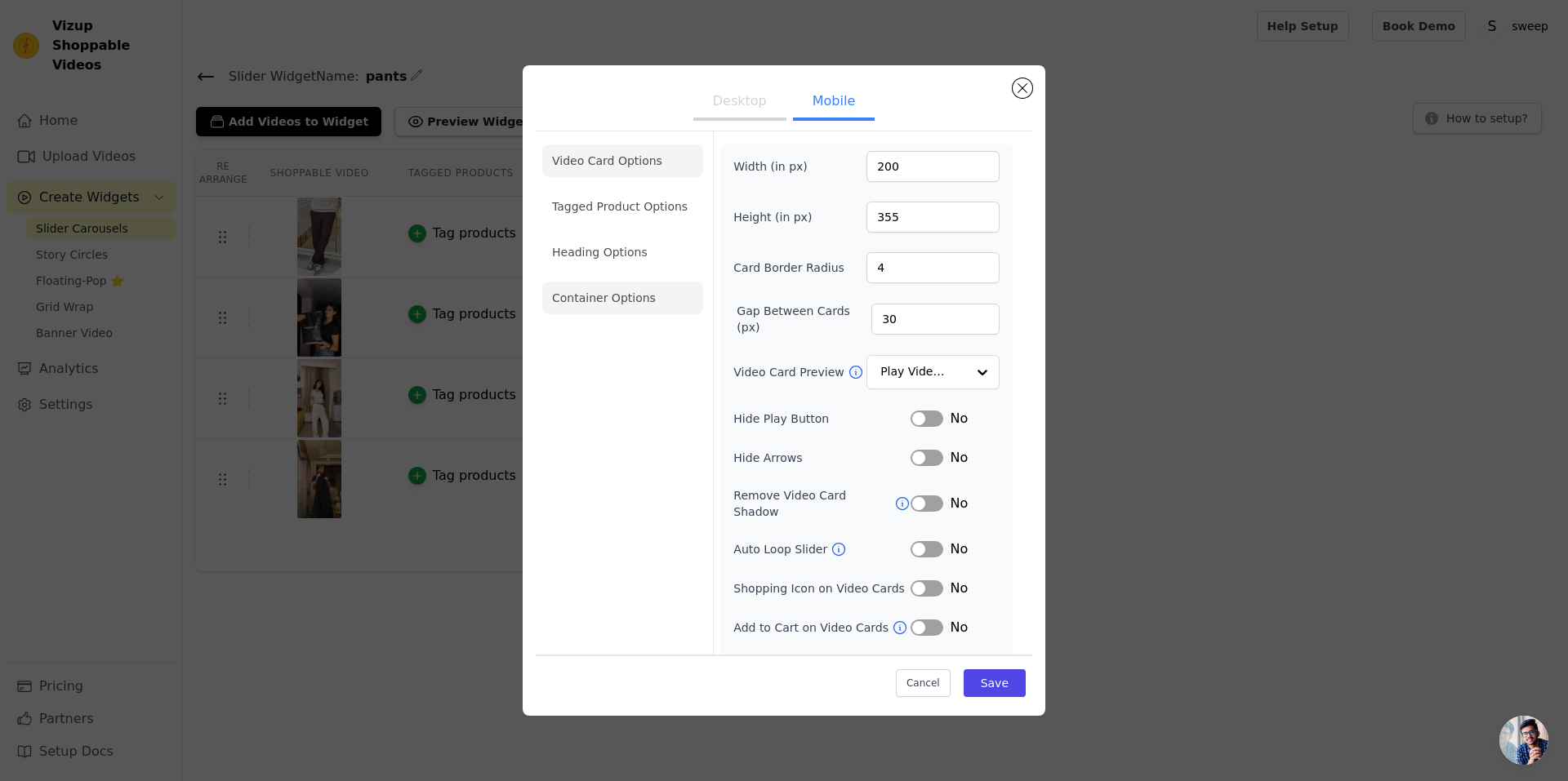
click at [630, 289] on li "Container Options" at bounding box center [623, 297] width 161 height 32
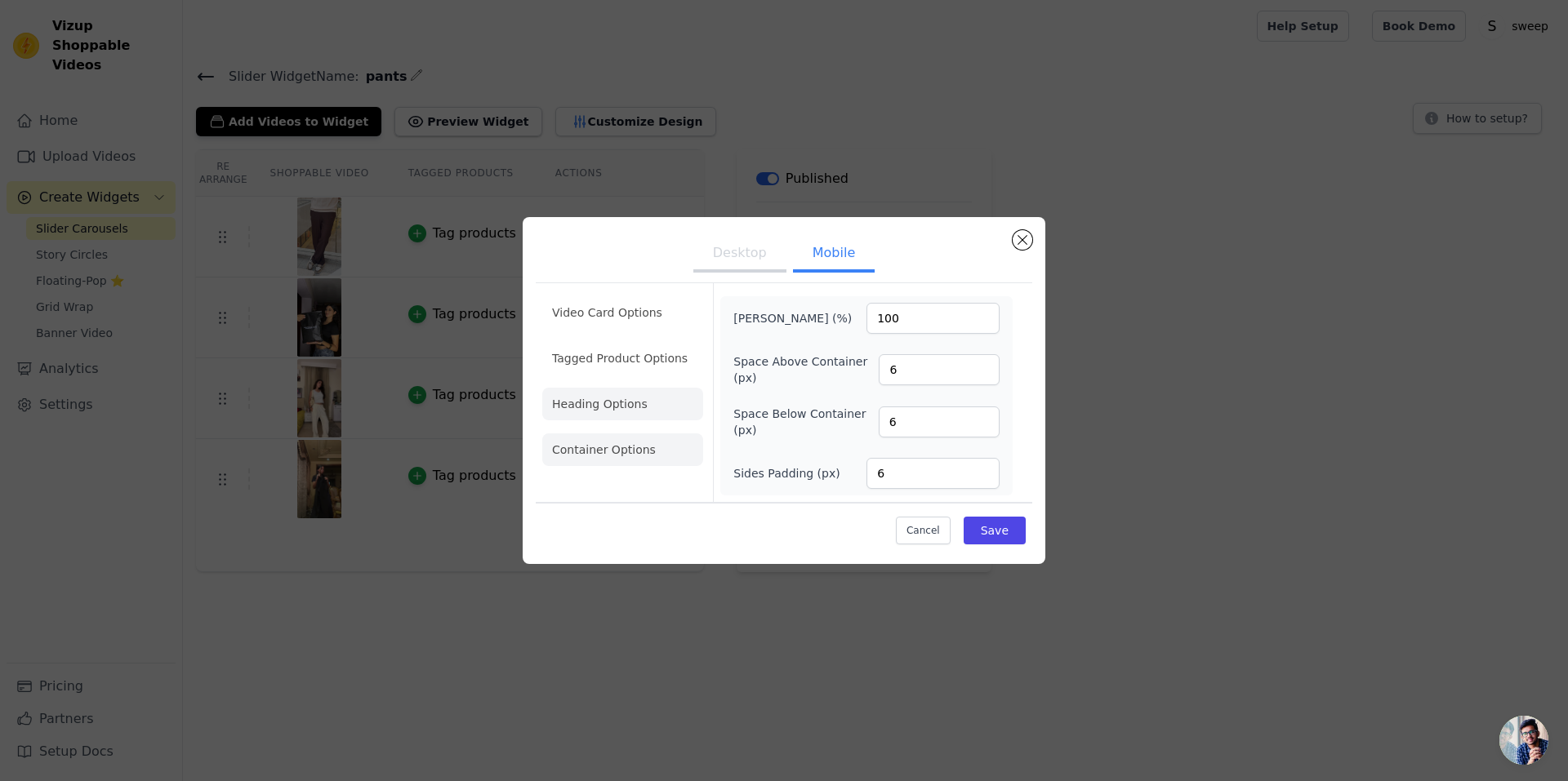
click at [630, 408] on li "Heading Options" at bounding box center [623, 403] width 161 height 32
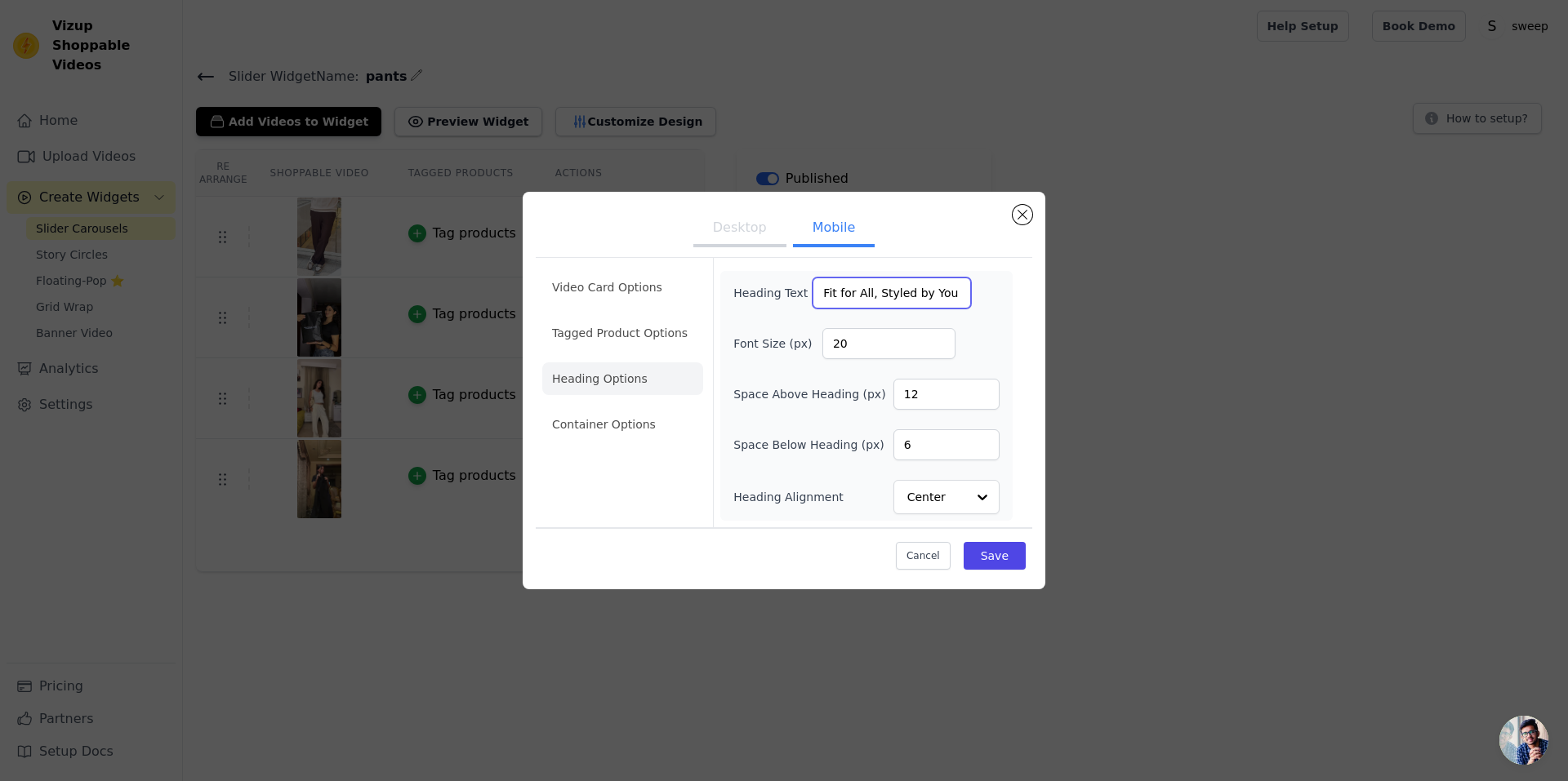
click at [903, 283] on input "Fit for All, Styled by You" at bounding box center [891, 293] width 158 height 31
click at [986, 439] on input "7" at bounding box center [946, 445] width 106 height 31
click at [986, 439] on input "8" at bounding box center [946, 445] width 106 height 31
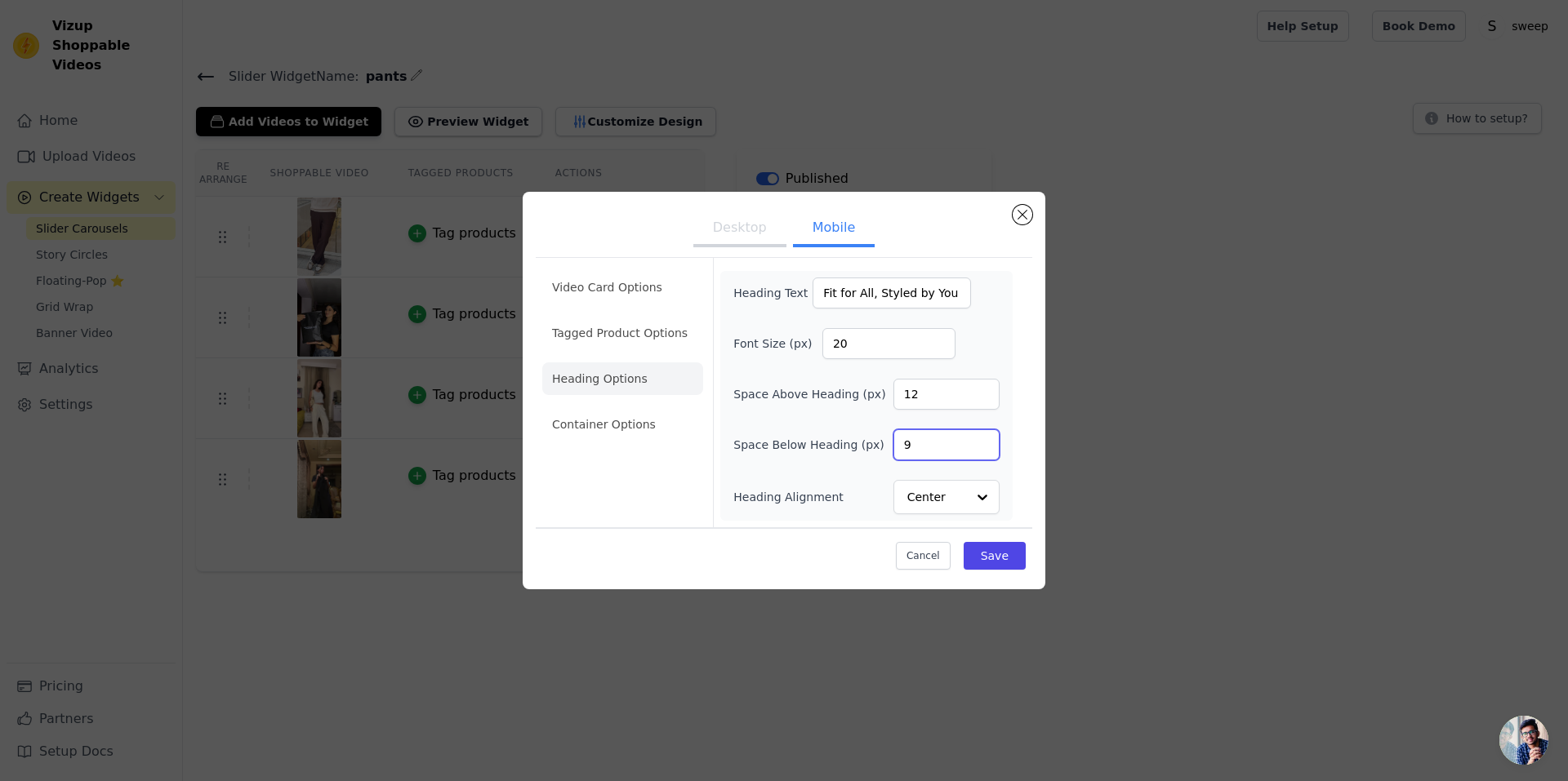
type input "9"
click at [986, 439] on input "9" at bounding box center [946, 445] width 106 height 31
click at [724, 232] on button "Desktop" at bounding box center [740, 230] width 93 height 36
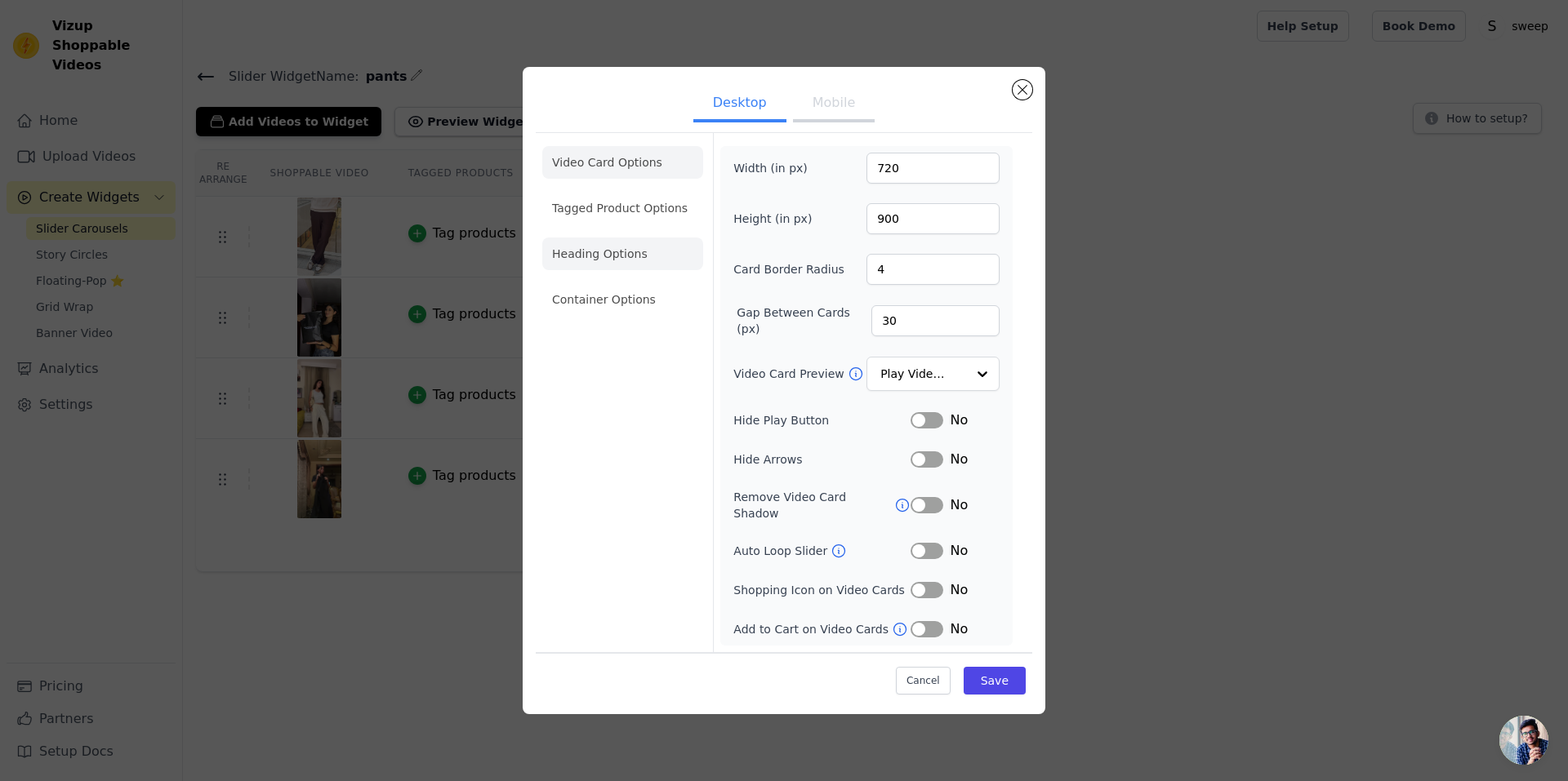
click at [618, 260] on li "Heading Options" at bounding box center [623, 253] width 161 height 32
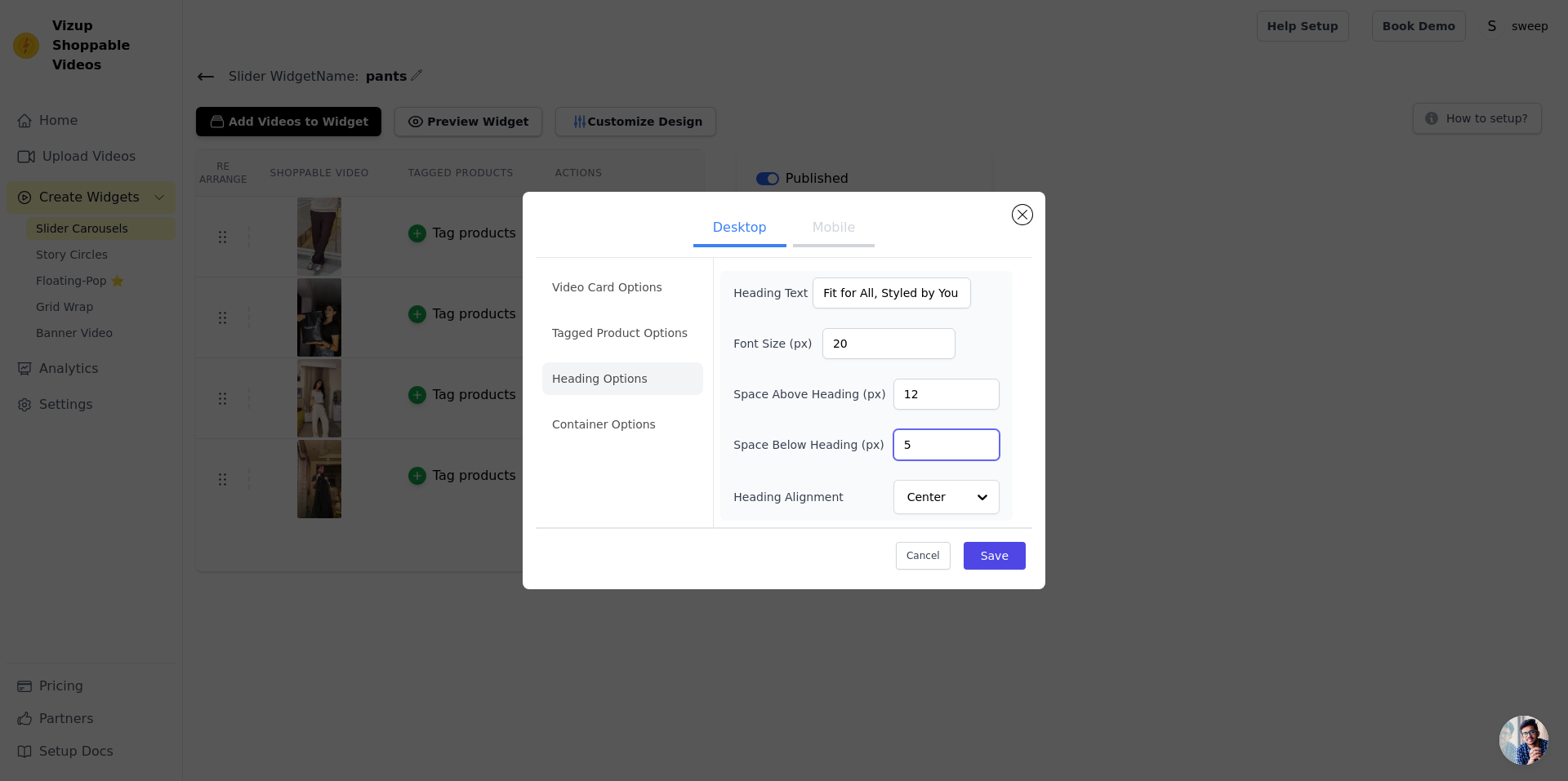
click at [980, 445] on input "5" at bounding box center [946, 445] width 106 height 31
click at [980, 444] on input "6" at bounding box center [946, 445] width 106 height 31
click at [978, 444] on input "7" at bounding box center [946, 445] width 106 height 31
click at [978, 443] on input "8" at bounding box center [946, 445] width 106 height 31
type input "9"
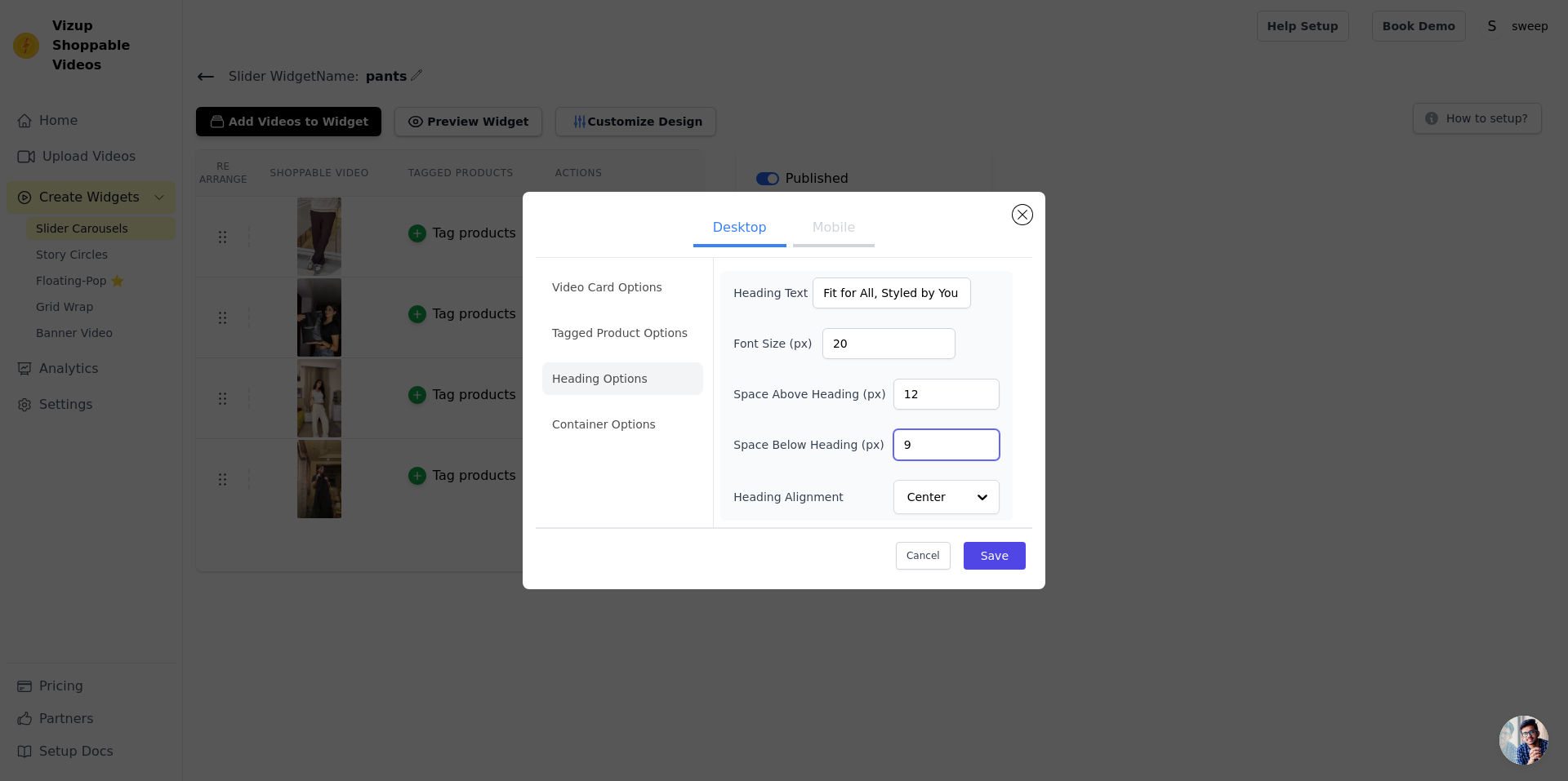
click at [978, 443] on input "9" at bounding box center [946, 445] width 106 height 31
click at [986, 539] on div "Cancel Save" at bounding box center [784, 552] width 497 height 49
drag, startPoint x: 998, startPoint y: 552, endPoint x: 988, endPoint y: 547, distance: 11.2
click at [996, 552] on button "Save" at bounding box center [994, 556] width 62 height 27
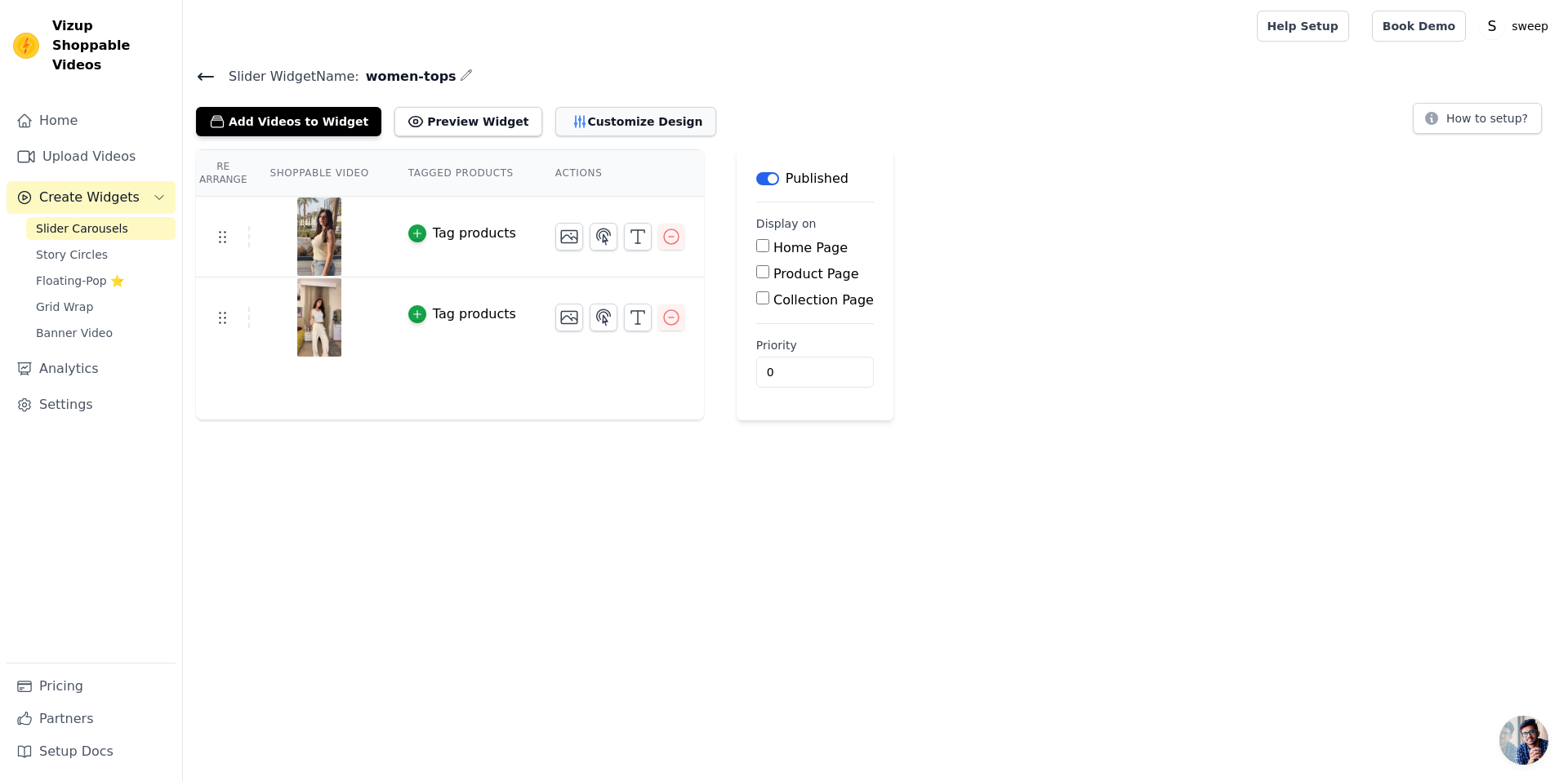
click at [555, 120] on button "Customize Design" at bounding box center [636, 122] width 161 height 29
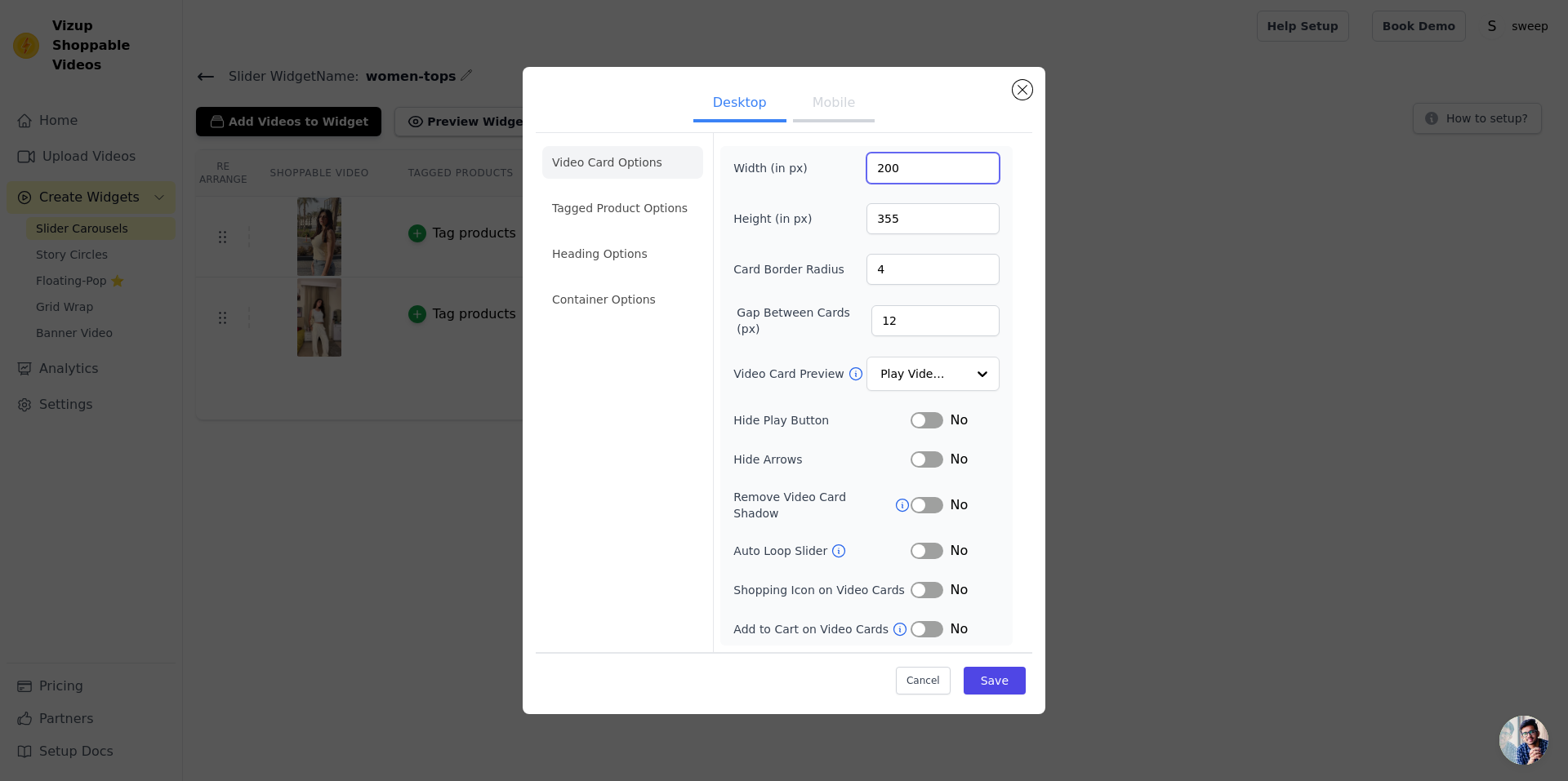
drag, startPoint x: 918, startPoint y: 180, endPoint x: 845, endPoint y: 153, distance: 77.8
click at [858, 164] on div "Width (in px) 200" at bounding box center [865, 169] width 266 height 31
type input "720"
click at [937, 229] on input "355" at bounding box center [933, 219] width 133 height 31
type input "900"
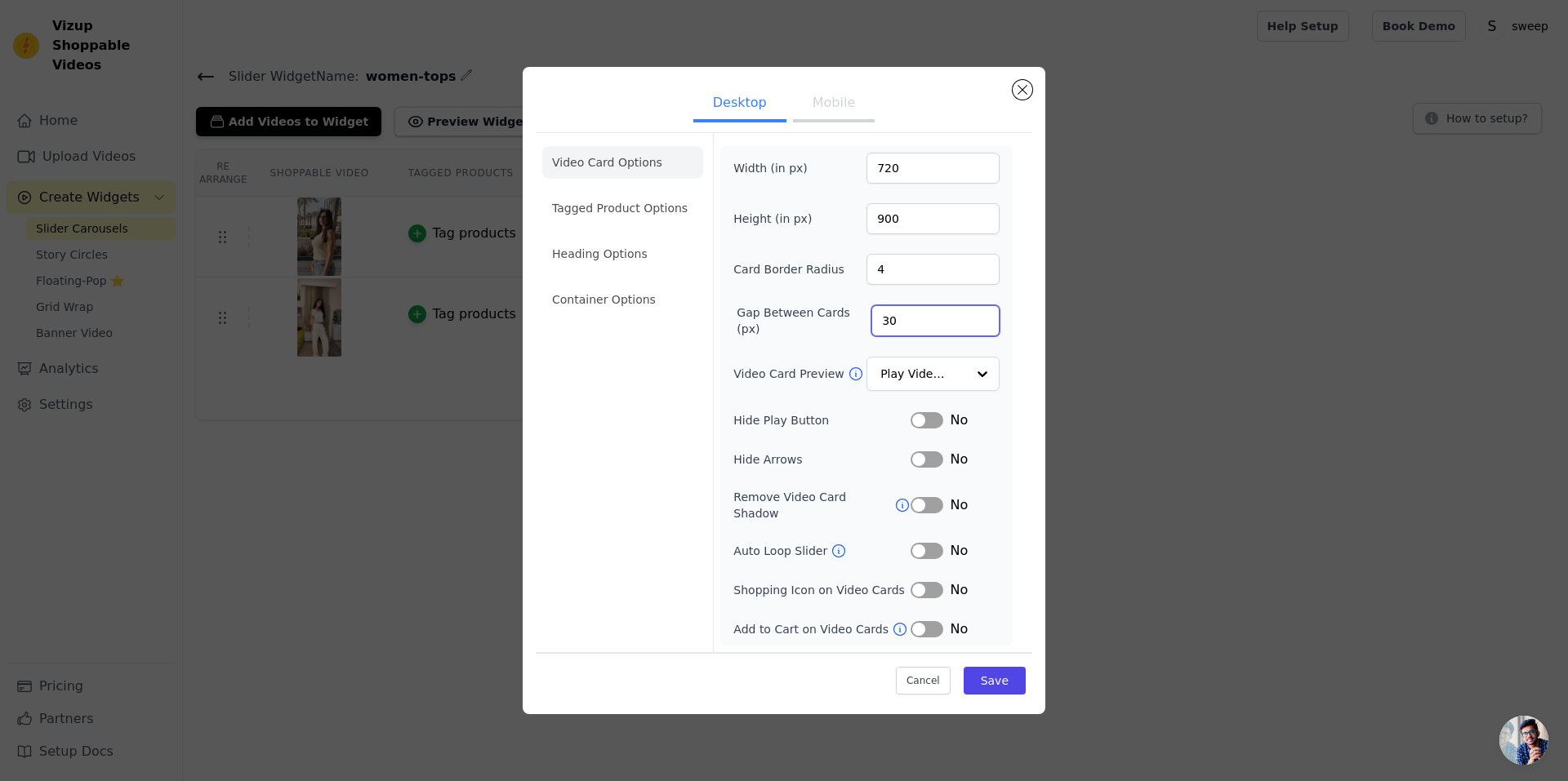
type input "30"
click at [806, 94] on button "Mobile" at bounding box center [833, 104] width 81 height 36
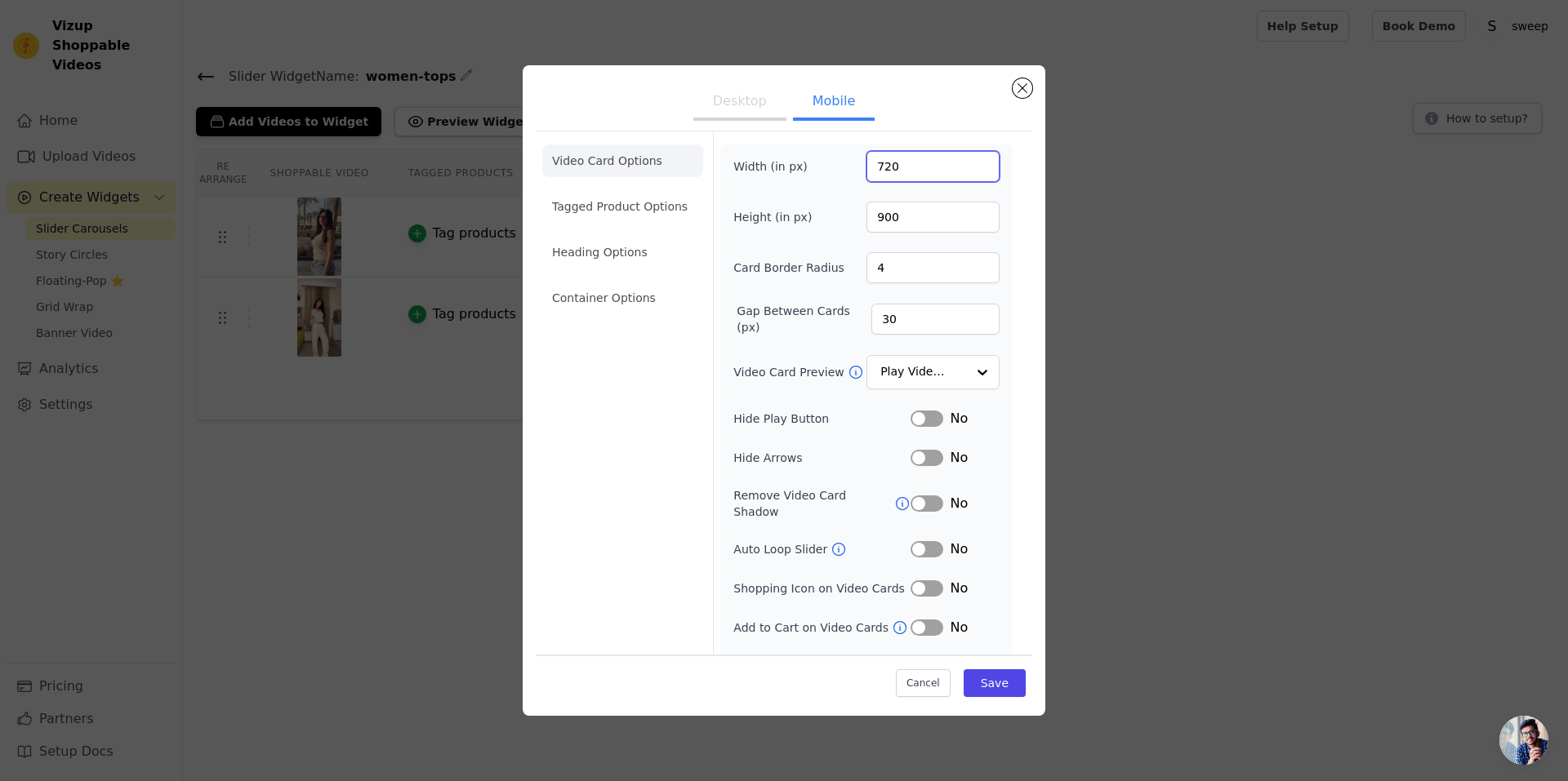
drag, startPoint x: 912, startPoint y: 168, endPoint x: 806, endPoint y: 152, distance: 107.2
click at [810, 158] on div "Width (in px) 720" at bounding box center [865, 167] width 266 height 31
type input "200"
type input "355"
click at [761, 95] on button "Desktop" at bounding box center [740, 103] width 93 height 36
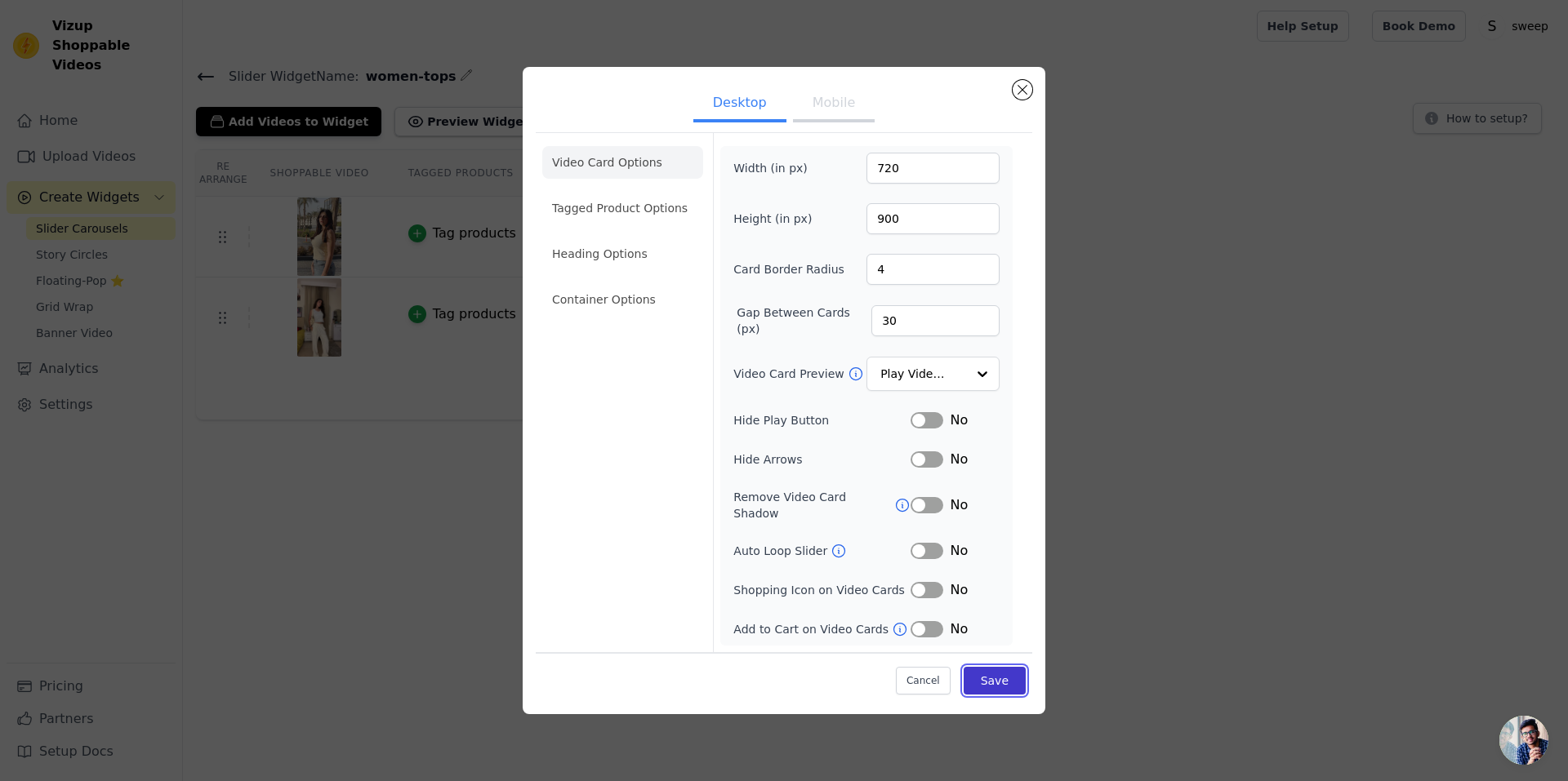
click at [997, 682] on button "Save" at bounding box center [994, 681] width 62 height 27
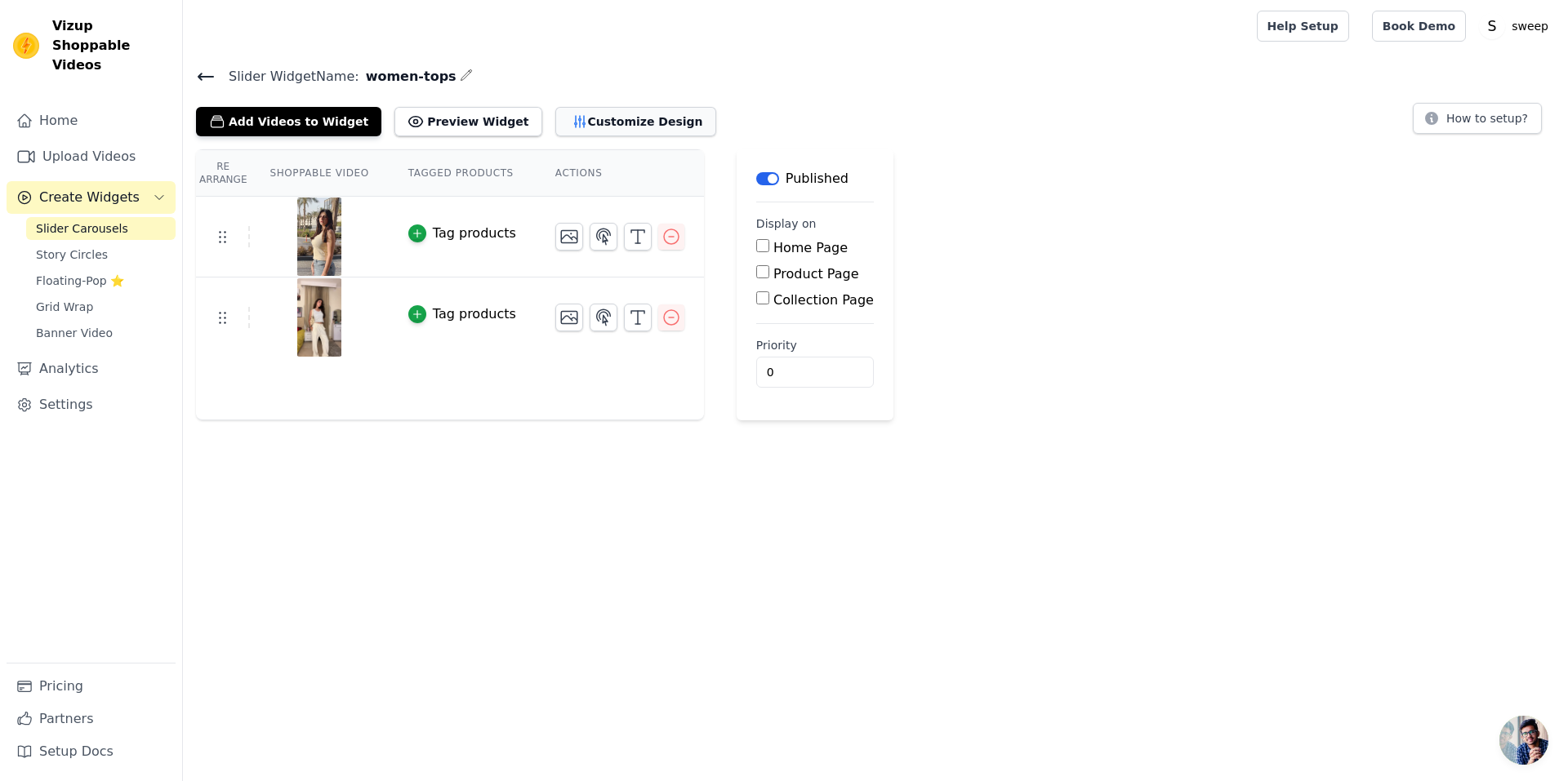
click at [575, 124] on button "Customize Design" at bounding box center [636, 122] width 161 height 29
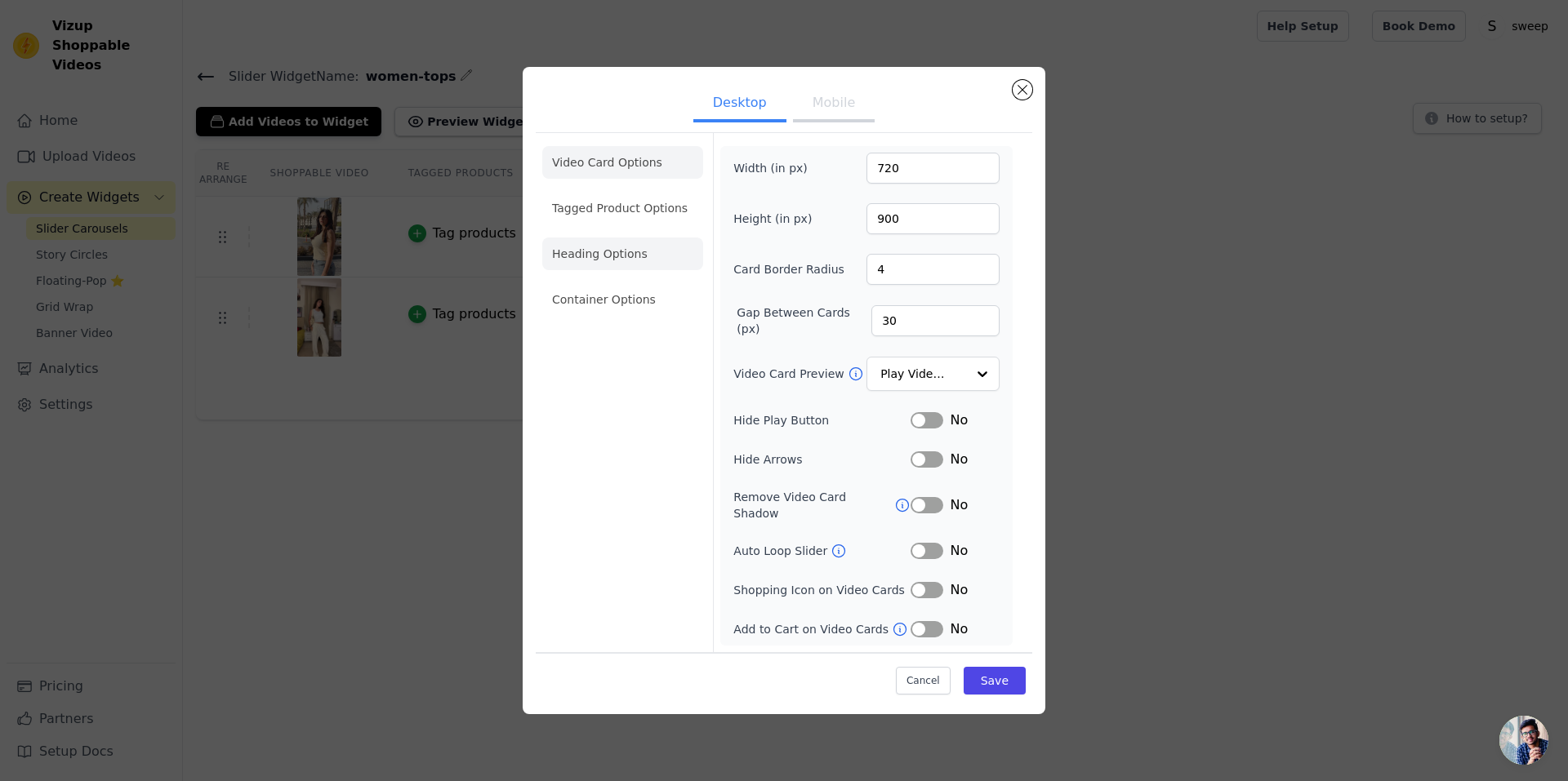
click at [623, 269] on li "Heading Options" at bounding box center [623, 253] width 161 height 32
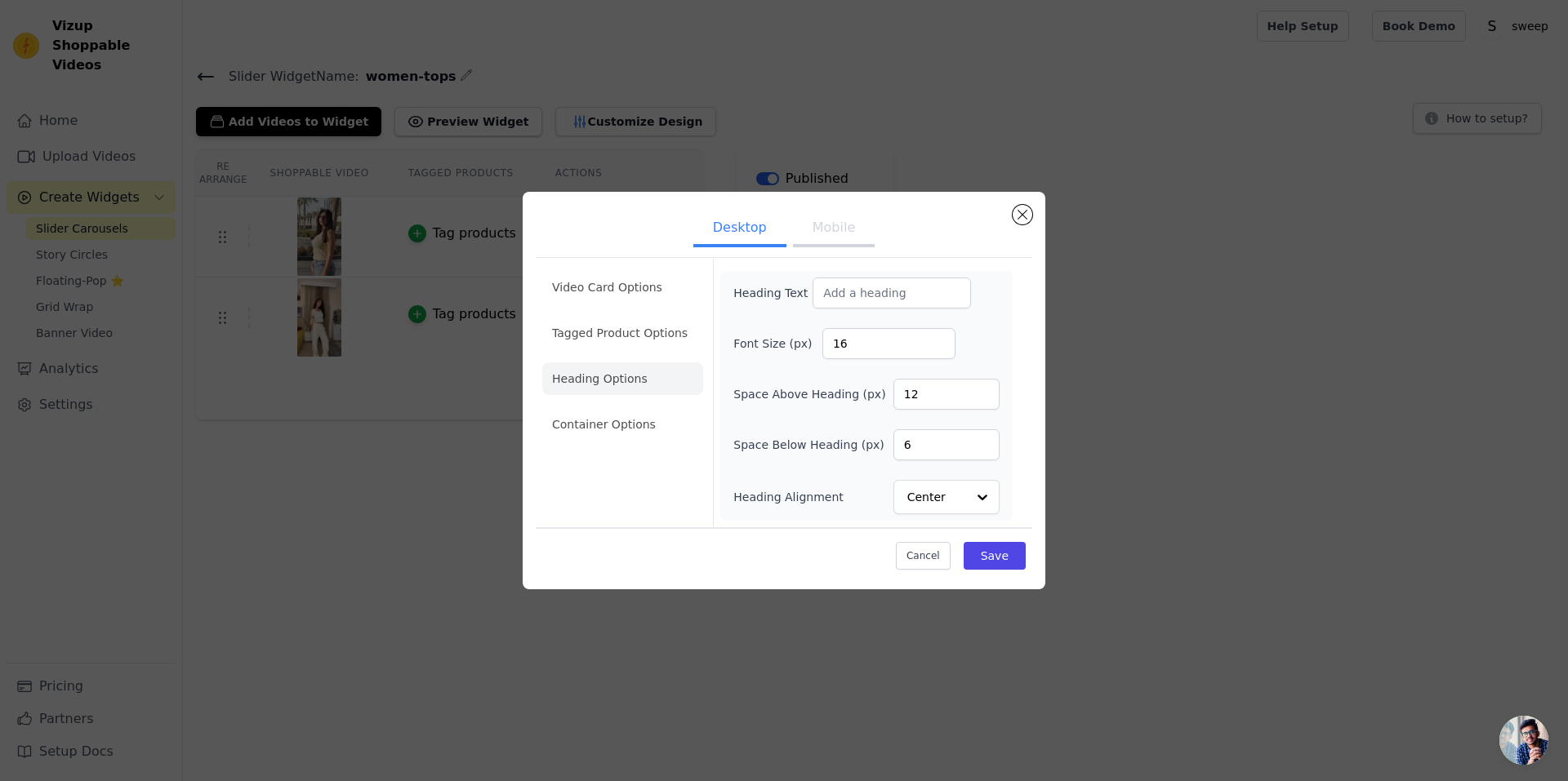
click at [868, 273] on div "Heading Text Font Size (px) 16 Space Above Heading (px) 12 Space Below Heading …" at bounding box center [866, 395] width 292 height 250
click at [874, 281] on input "Heading Text" at bounding box center [891, 293] width 158 height 31
paste input "Fit for All, Styled by You"
type input "Fit for All, Styled by You"
click at [938, 338] on input "17" at bounding box center [889, 344] width 133 height 31
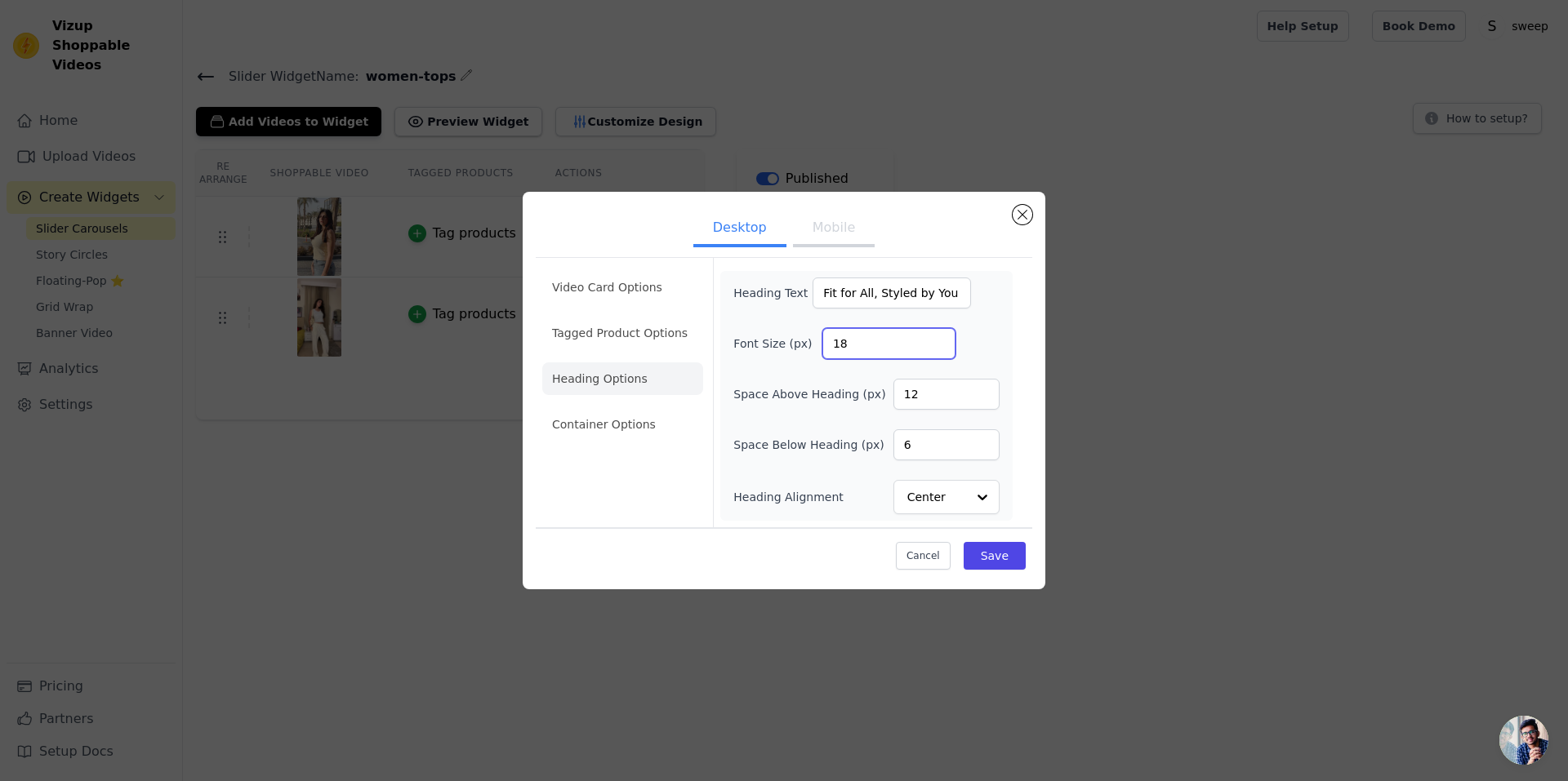
click at [938, 338] on input "18" at bounding box center [889, 344] width 133 height 31
click at [938, 338] on input "19" at bounding box center [889, 344] width 133 height 31
type input "20"
click at [933, 338] on input "20" at bounding box center [889, 344] width 133 height 31
click at [831, 228] on button "Mobile" at bounding box center [833, 230] width 81 height 36
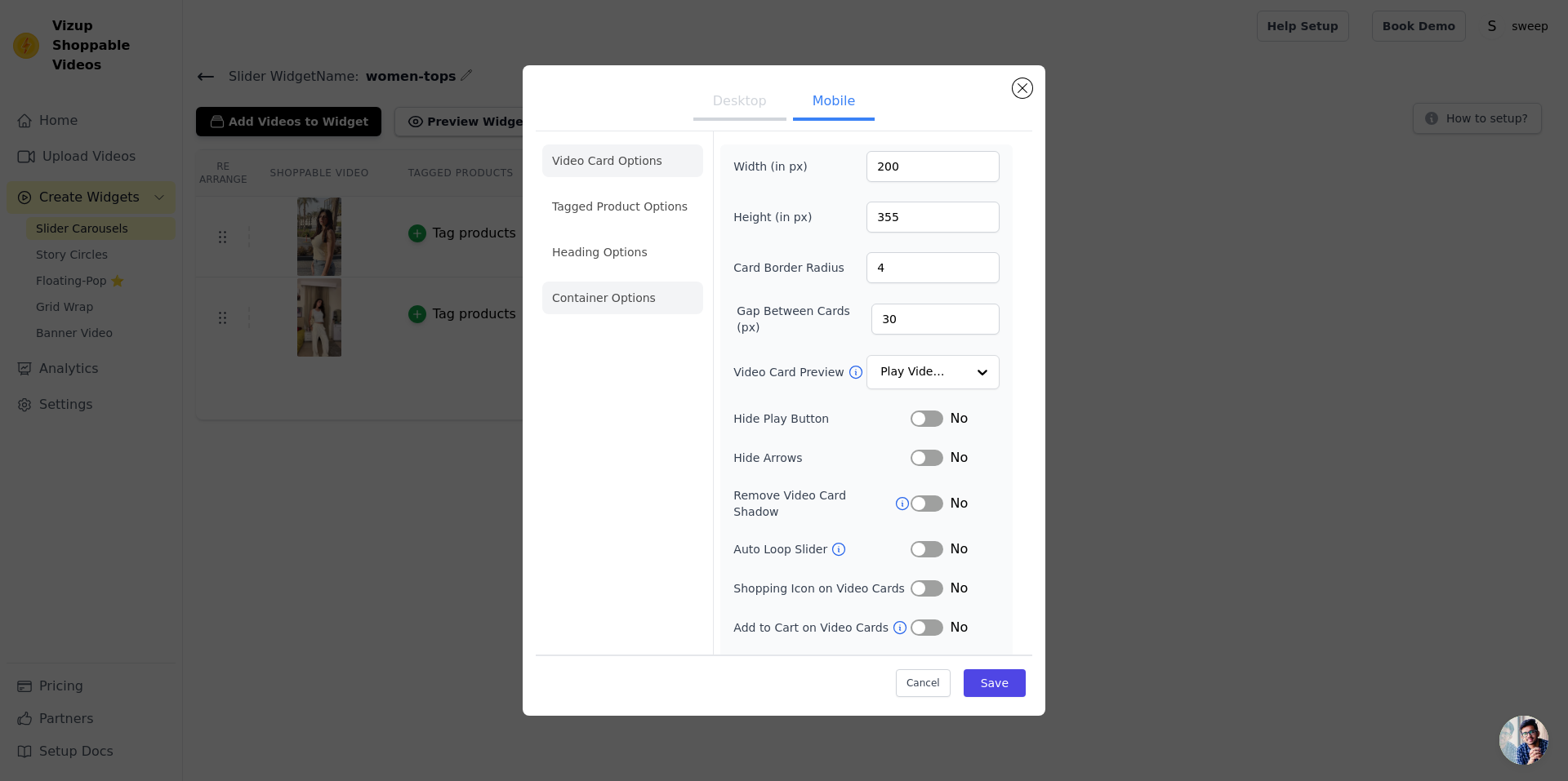
click at [653, 304] on li "Container Options" at bounding box center [623, 297] width 161 height 32
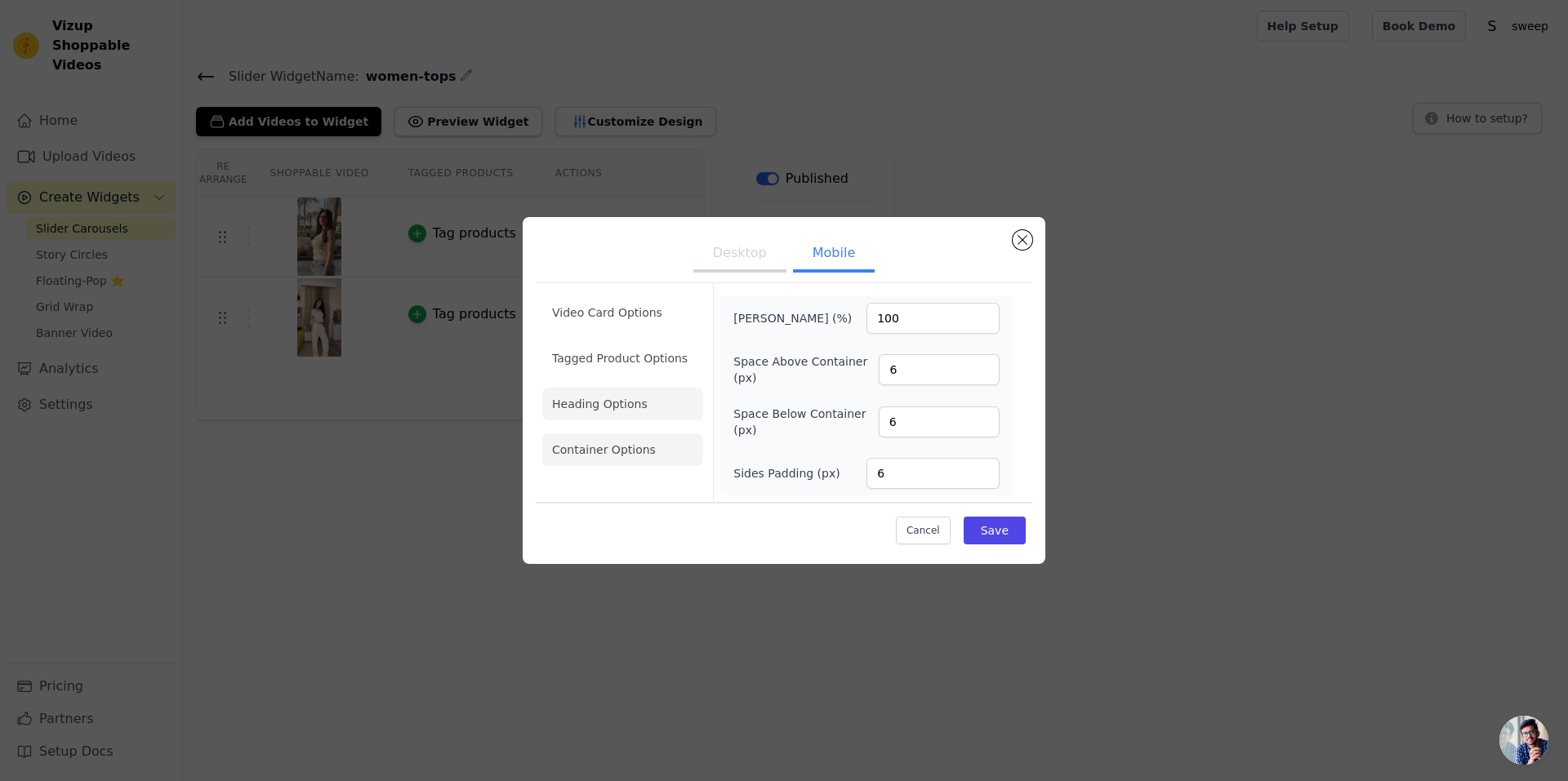
click at [638, 414] on li "Heading Options" at bounding box center [623, 403] width 161 height 32
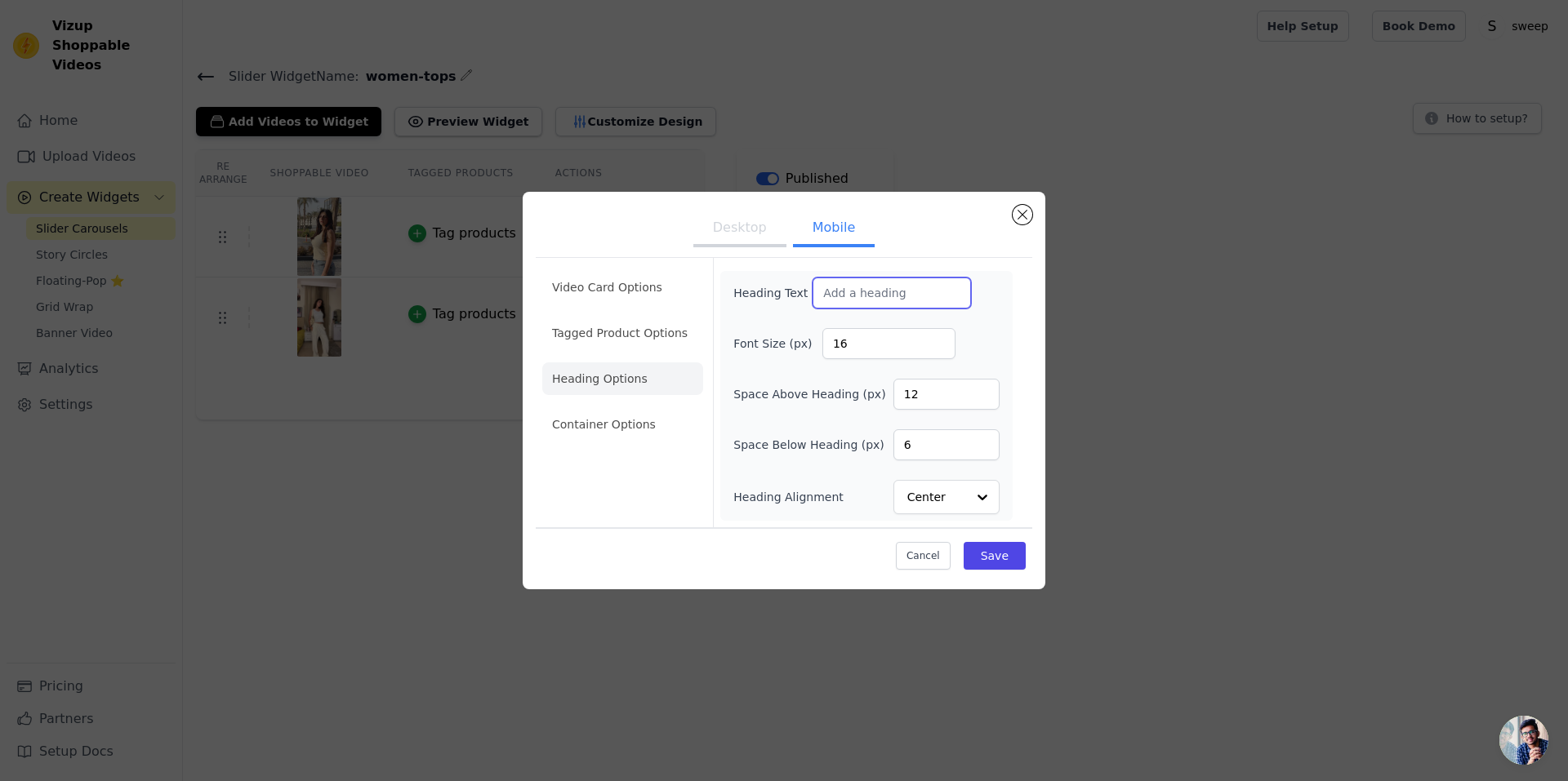
click at [844, 286] on input "Heading Text" at bounding box center [891, 293] width 158 height 31
paste input "Fit for All, Styled by You"
type input "Fit for All, Styled by You"
click at [936, 338] on input "17" at bounding box center [889, 344] width 133 height 31
click at [936, 338] on input "18" at bounding box center [889, 344] width 133 height 31
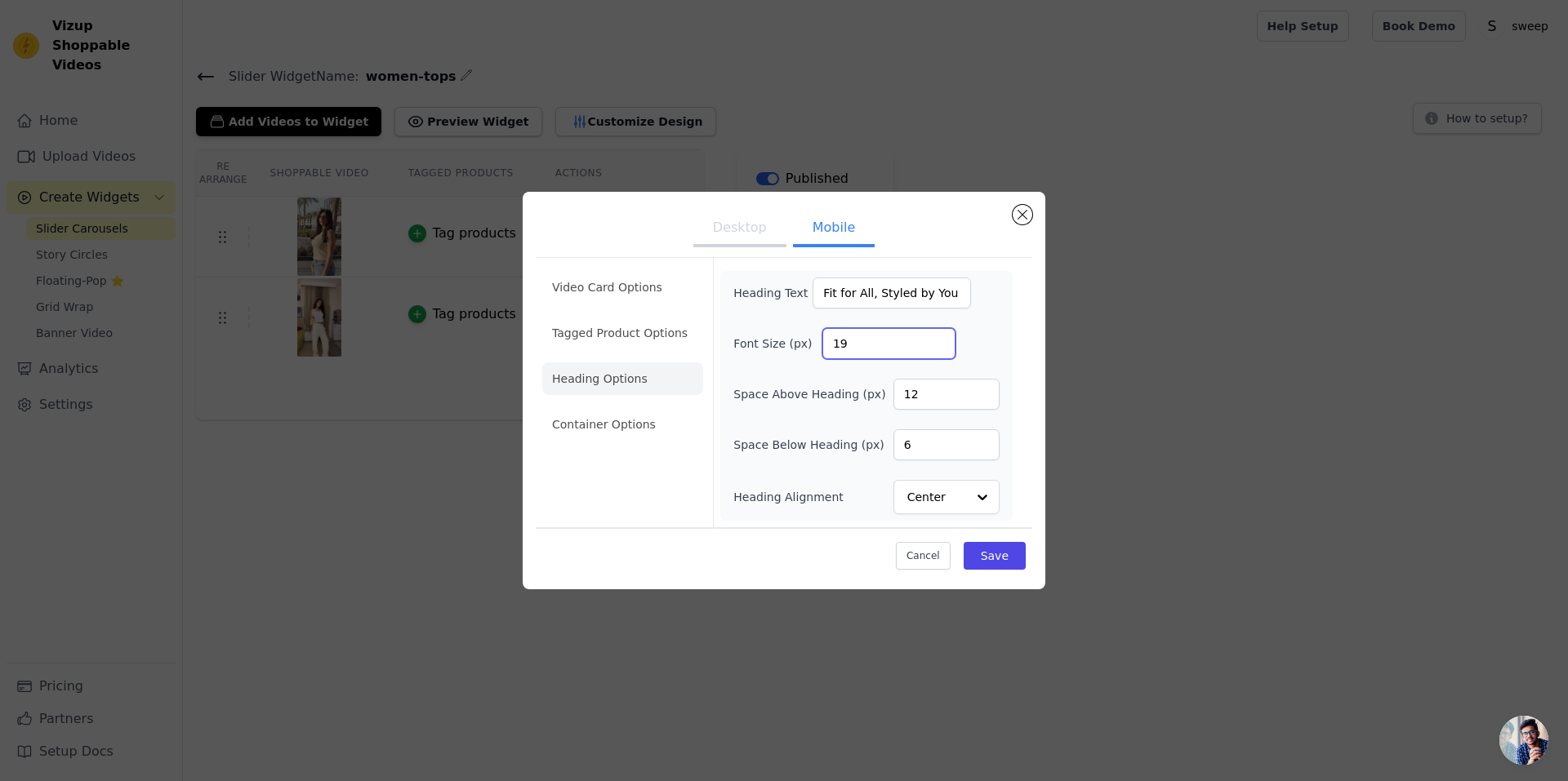
click at [936, 338] on input "19" at bounding box center [889, 344] width 133 height 31
type input "20"
click at [936, 338] on input "20" at bounding box center [889, 344] width 133 height 31
click at [981, 441] on input "7" at bounding box center [946, 445] width 106 height 31
click at [981, 441] on input "8" at bounding box center [946, 445] width 106 height 31
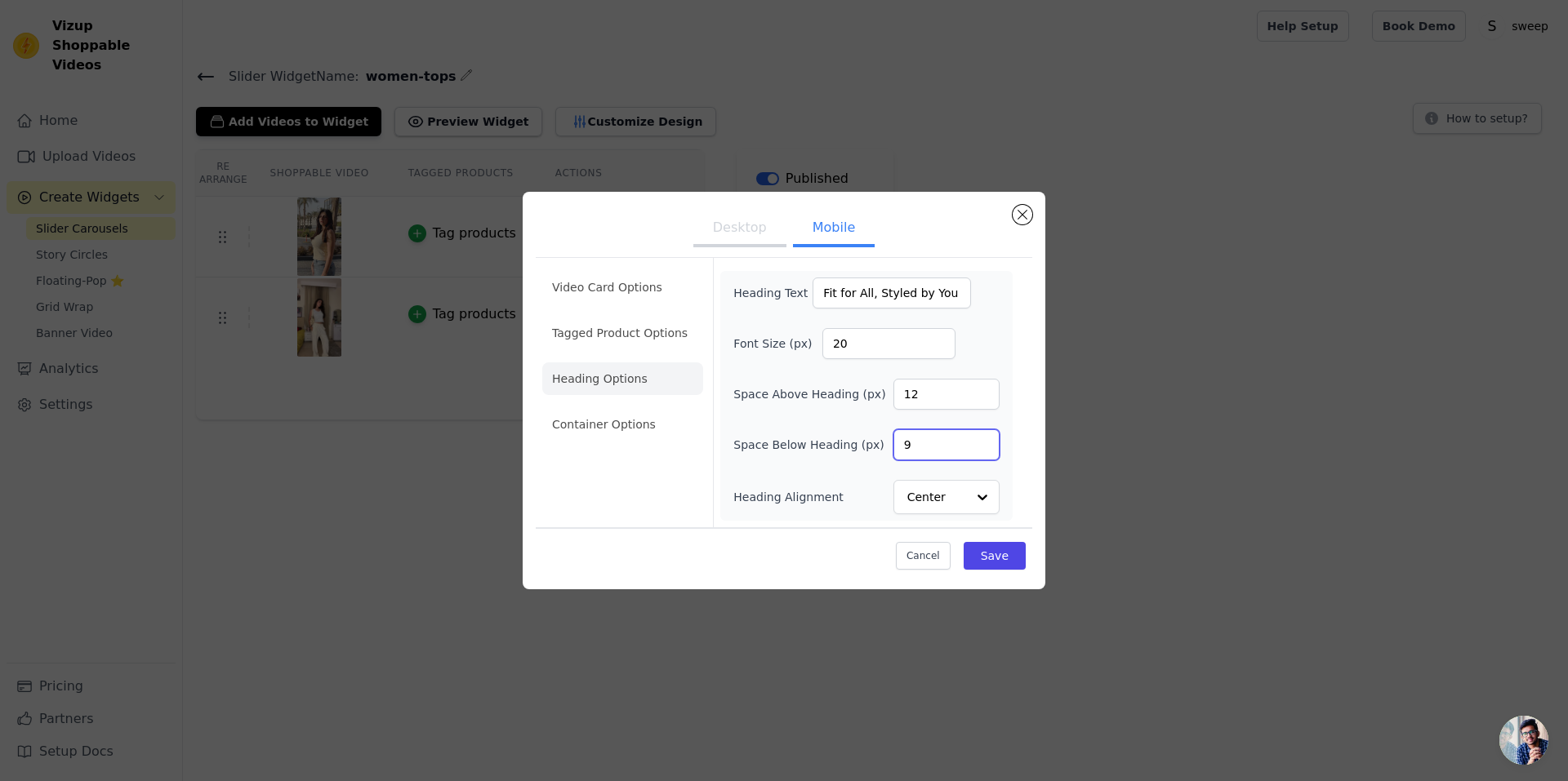
type input "9"
click at [981, 441] on input "9" at bounding box center [946, 445] width 106 height 31
click at [751, 217] on button "Desktop" at bounding box center [740, 230] width 93 height 36
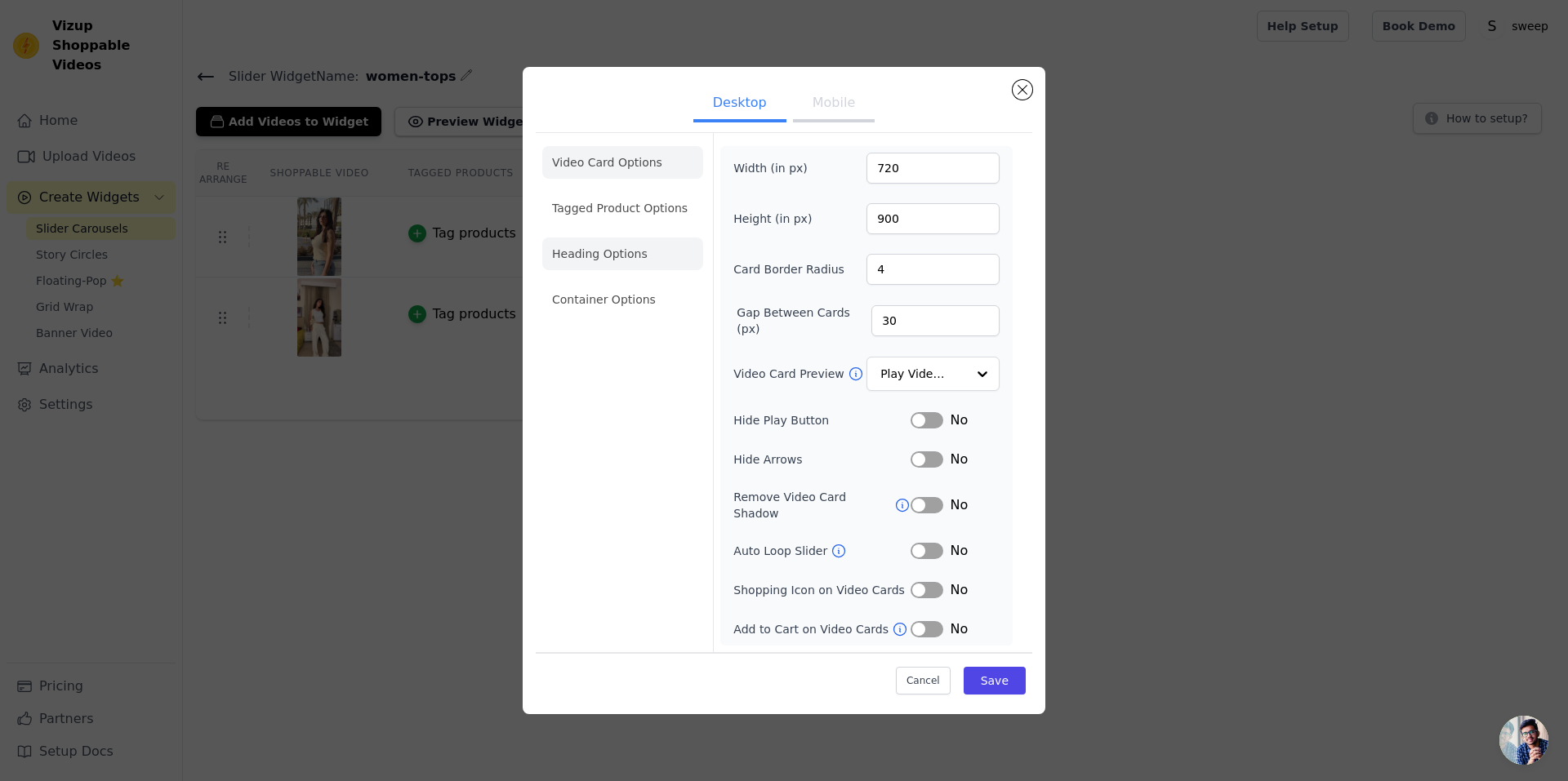
click at [651, 255] on li "Heading Options" at bounding box center [623, 253] width 161 height 32
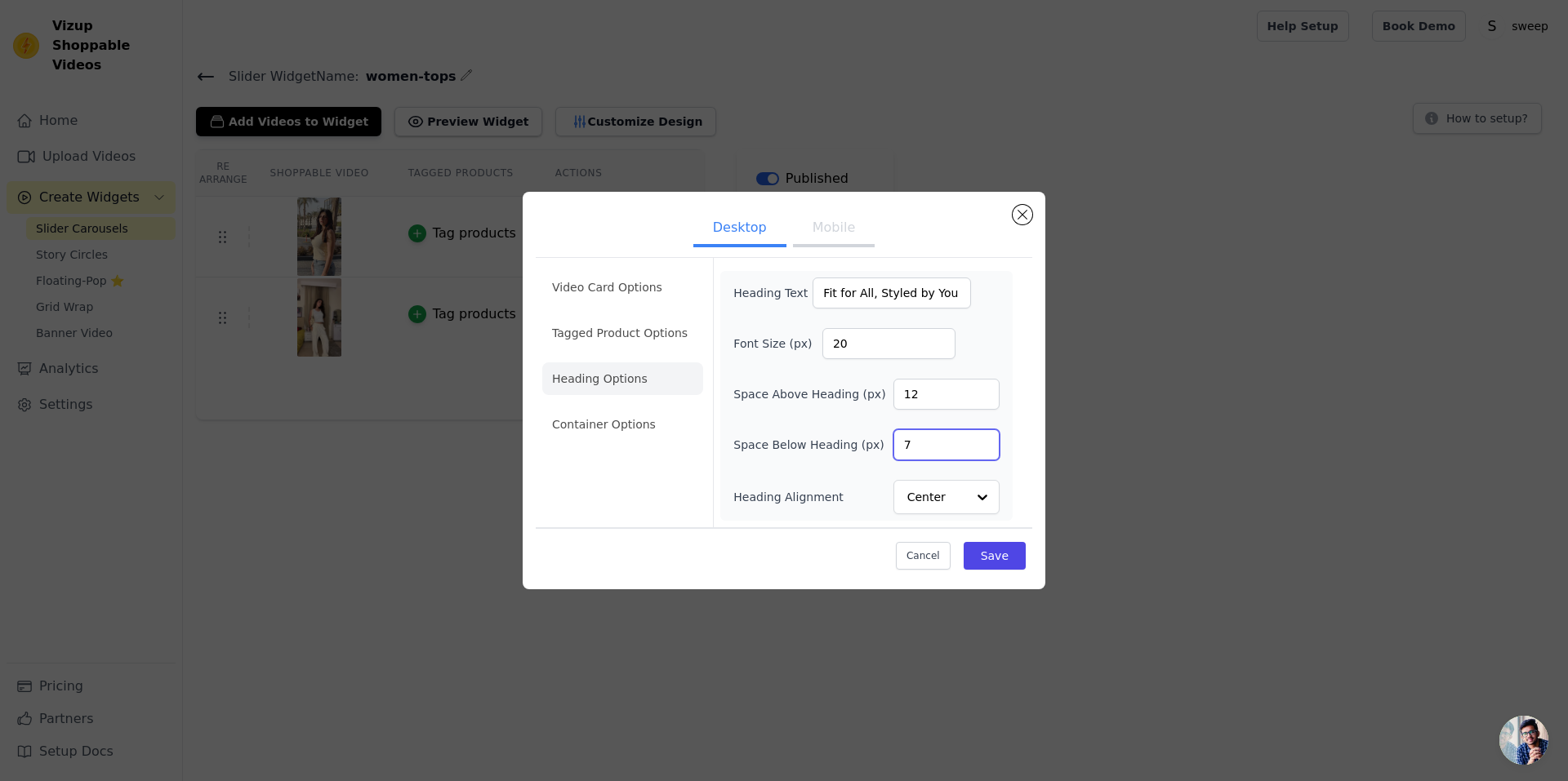
click at [986, 442] on input "7" at bounding box center [946, 445] width 106 height 31
click at [986, 442] on input "8" at bounding box center [946, 445] width 106 height 31
type input "9"
click at [986, 442] on input "9" at bounding box center [946, 445] width 106 height 31
click at [994, 561] on button "Save" at bounding box center [994, 556] width 62 height 27
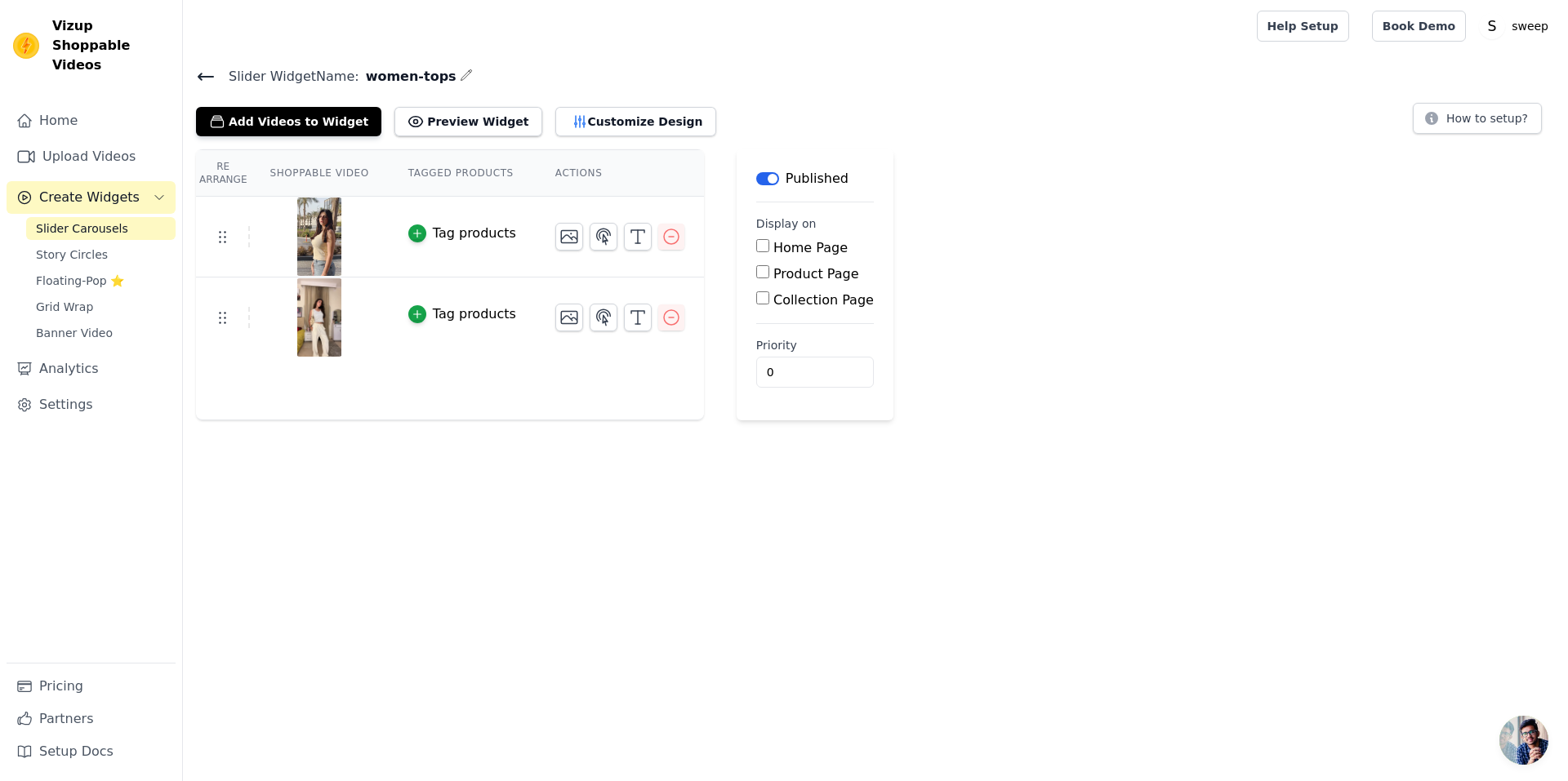
click at [813, 270] on label "Product Page" at bounding box center [815, 274] width 85 height 16
click at [769, 270] on input "Product Page" at bounding box center [762, 271] width 13 height 13
checkbox input "true"
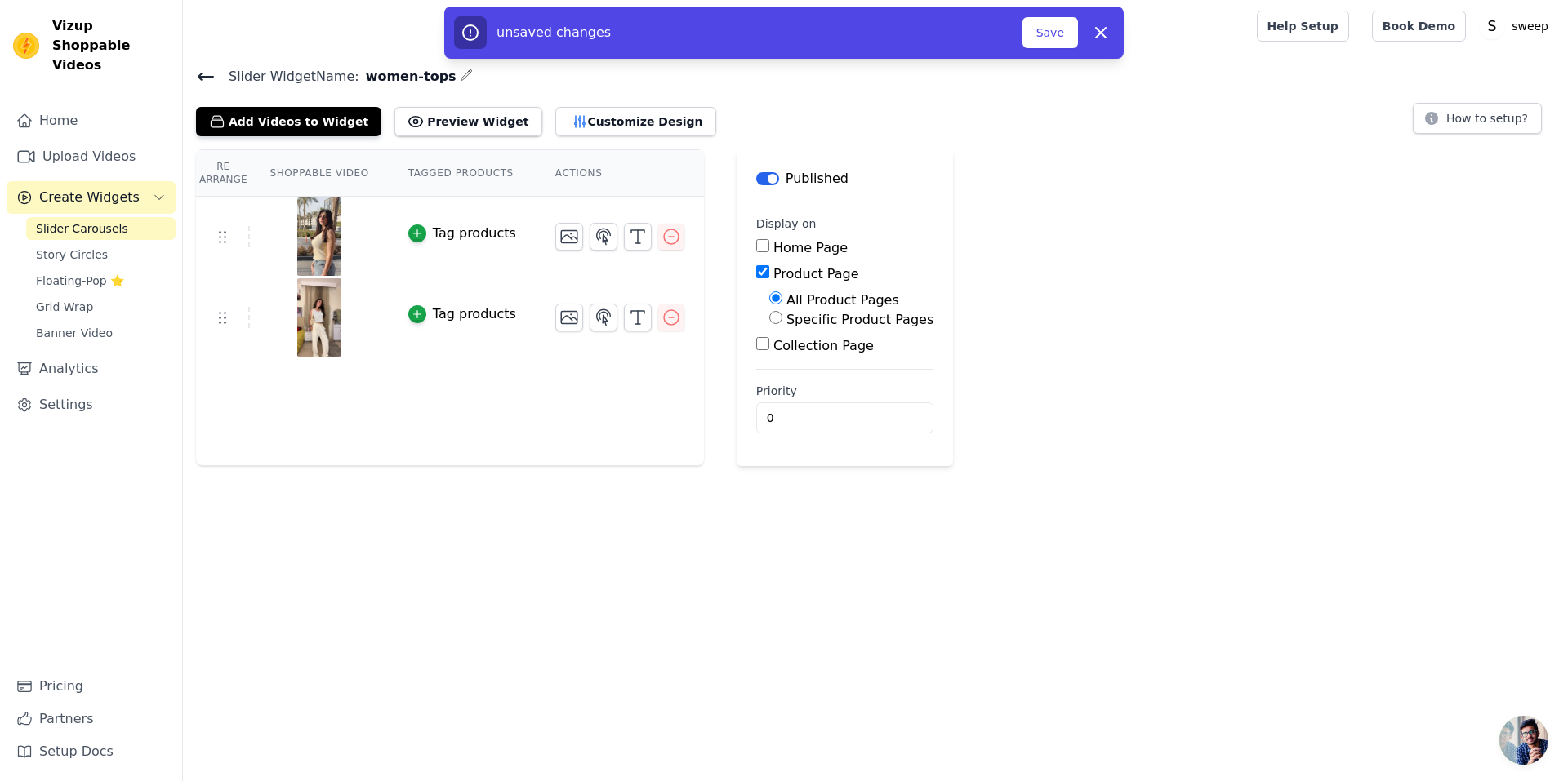
click at [821, 316] on label "Specific Product Pages" at bounding box center [860, 320] width 147 height 16
click at [782, 316] on input "Specific Product Pages" at bounding box center [775, 317] width 13 height 13
radio input "true"
click at [811, 347] on button "Select Products" at bounding box center [824, 357] width 110 height 27
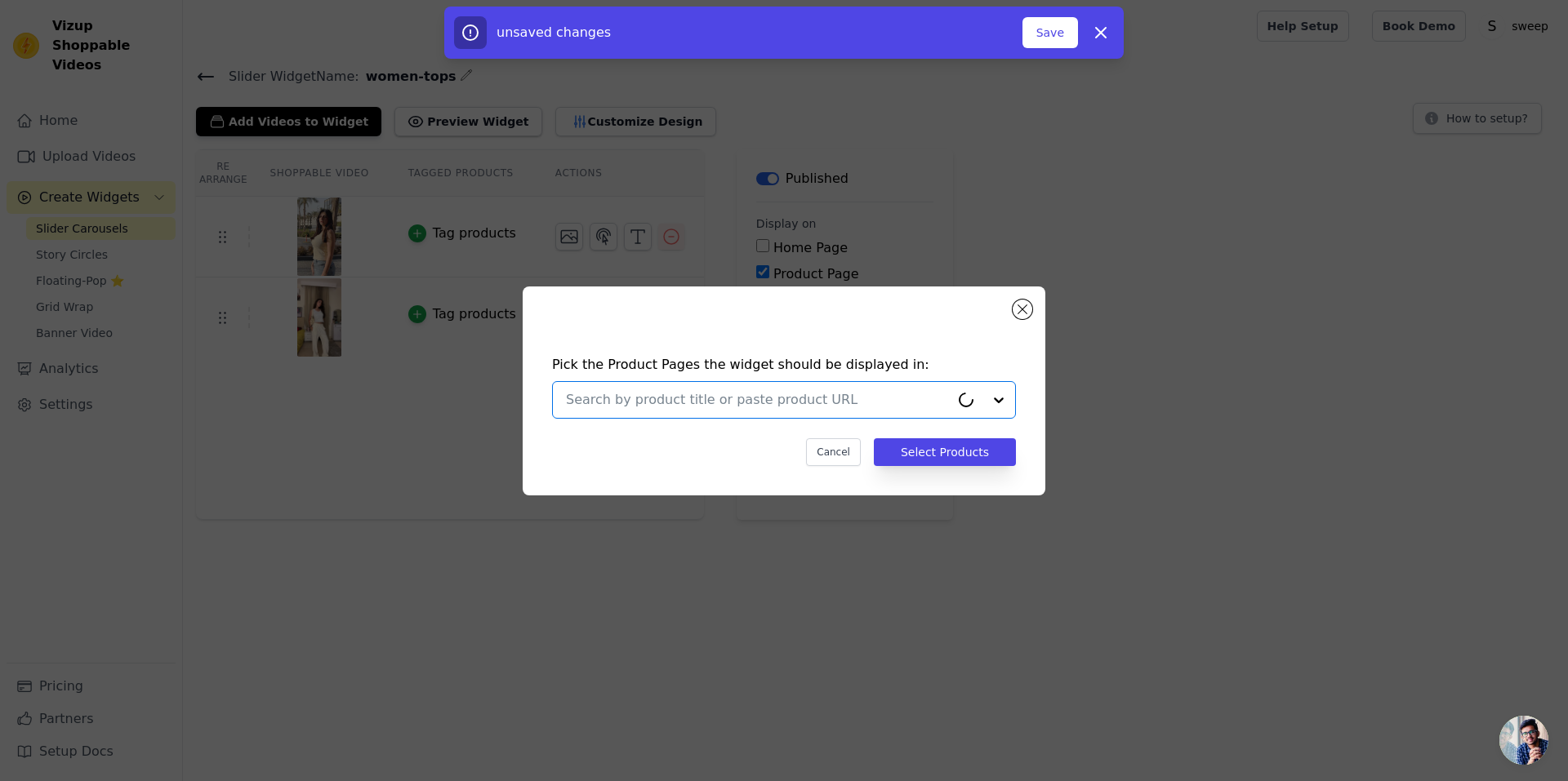
click at [804, 406] on input "text" at bounding box center [758, 400] width 384 height 20
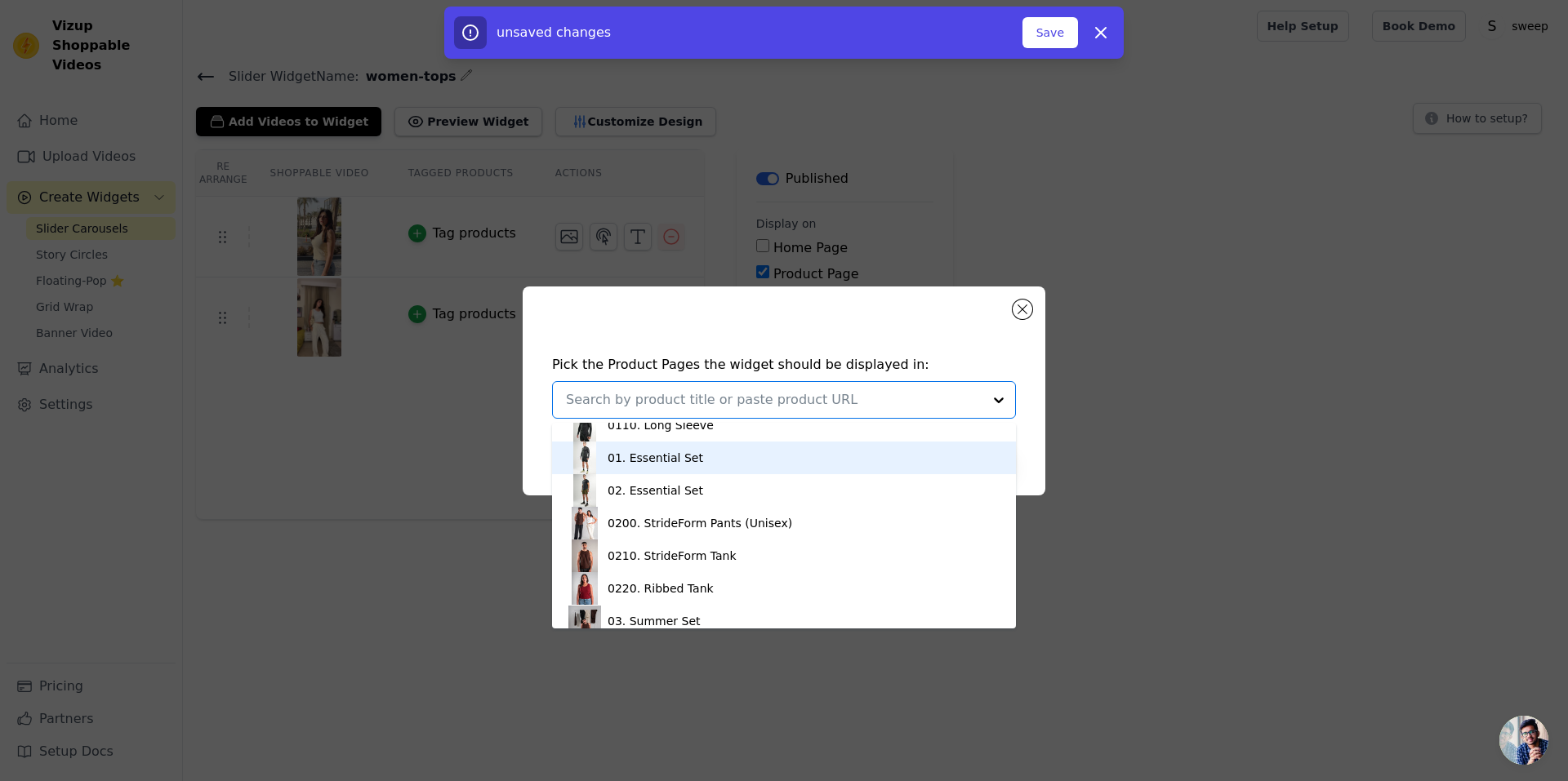
scroll to position [93, 0]
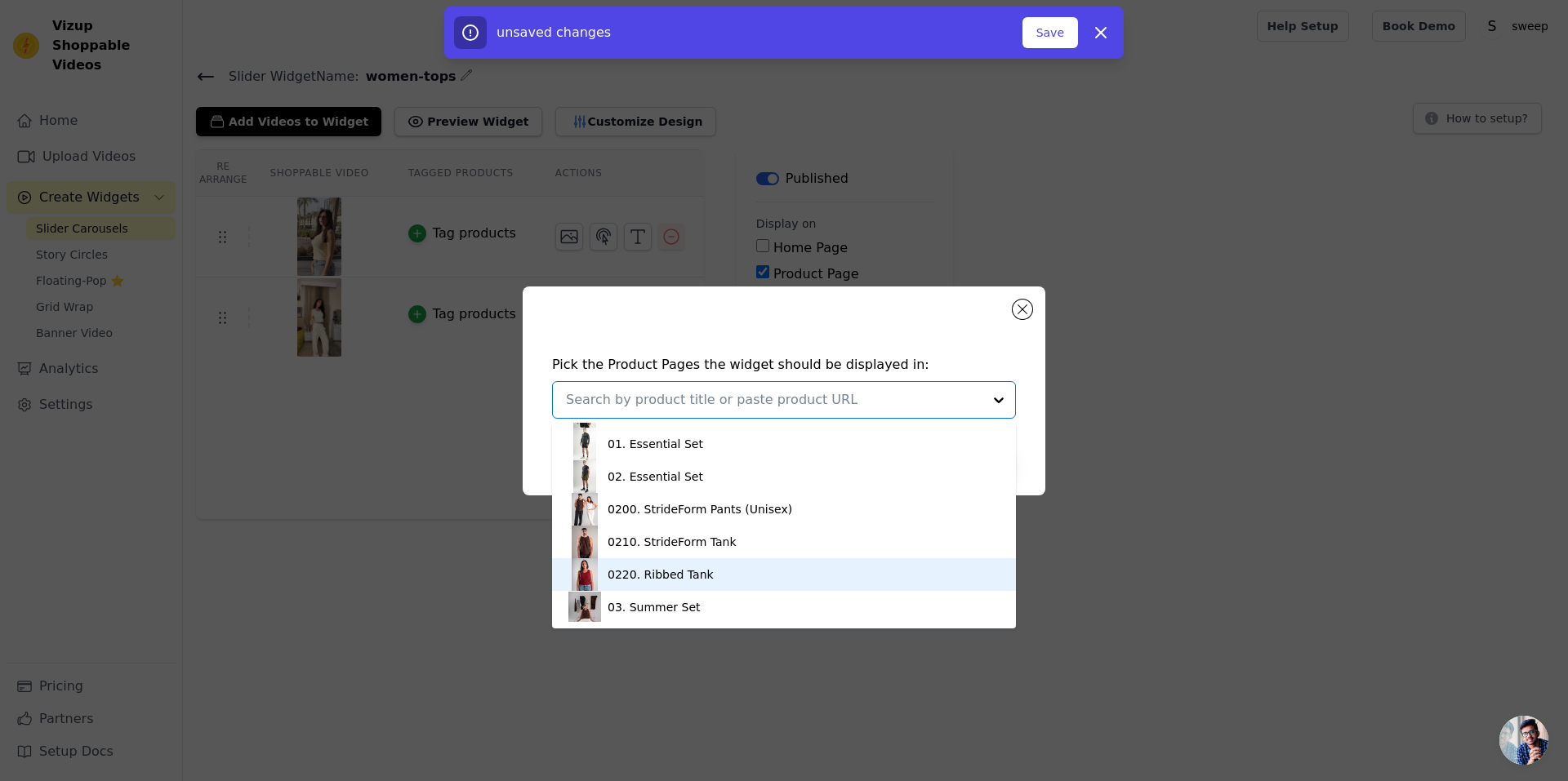
click at [707, 572] on div "0220. Ribbed Tank" at bounding box center [783, 574] width 431 height 32
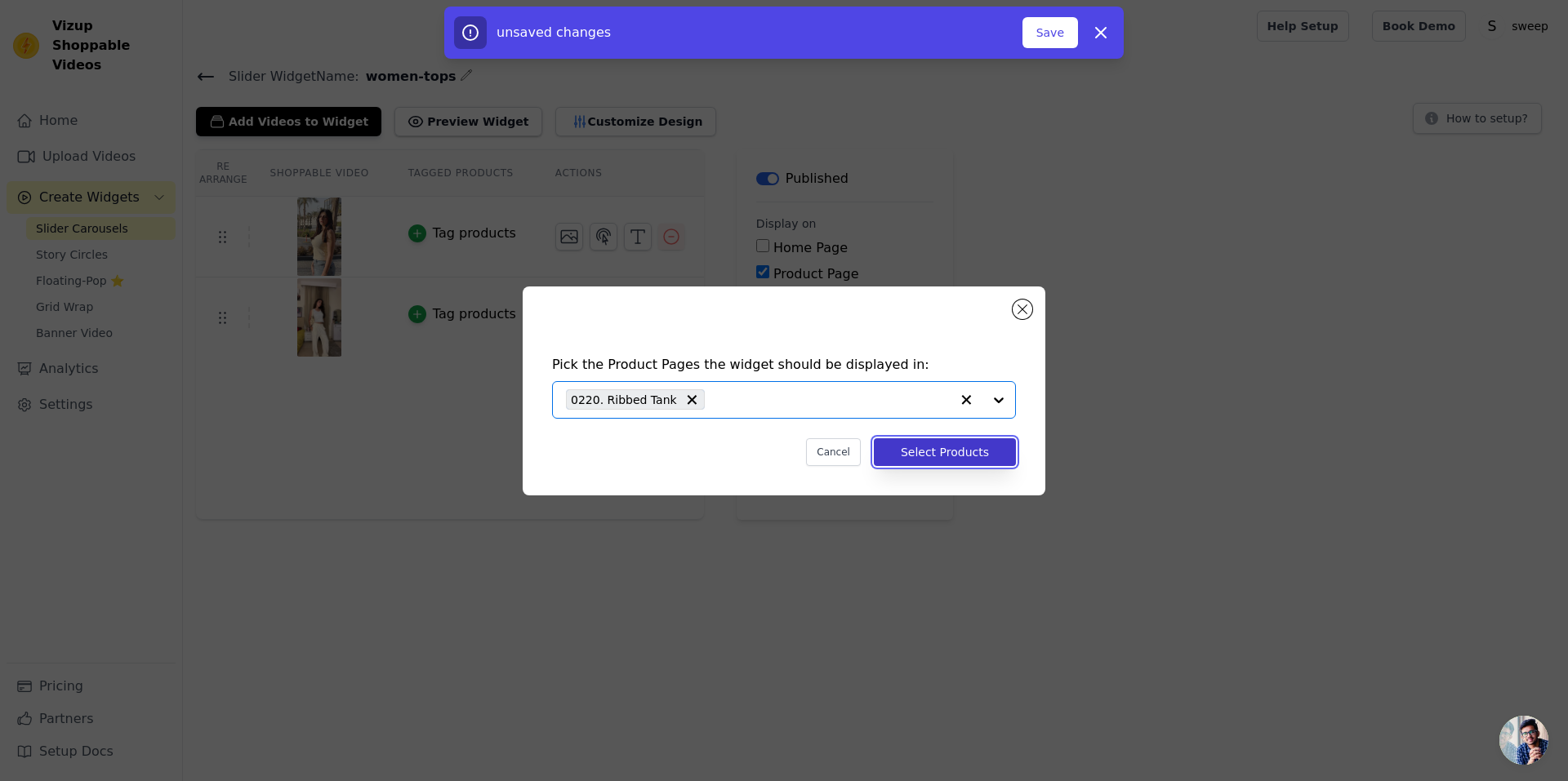
click at [979, 446] on button "Select Products" at bounding box center [944, 452] width 142 height 27
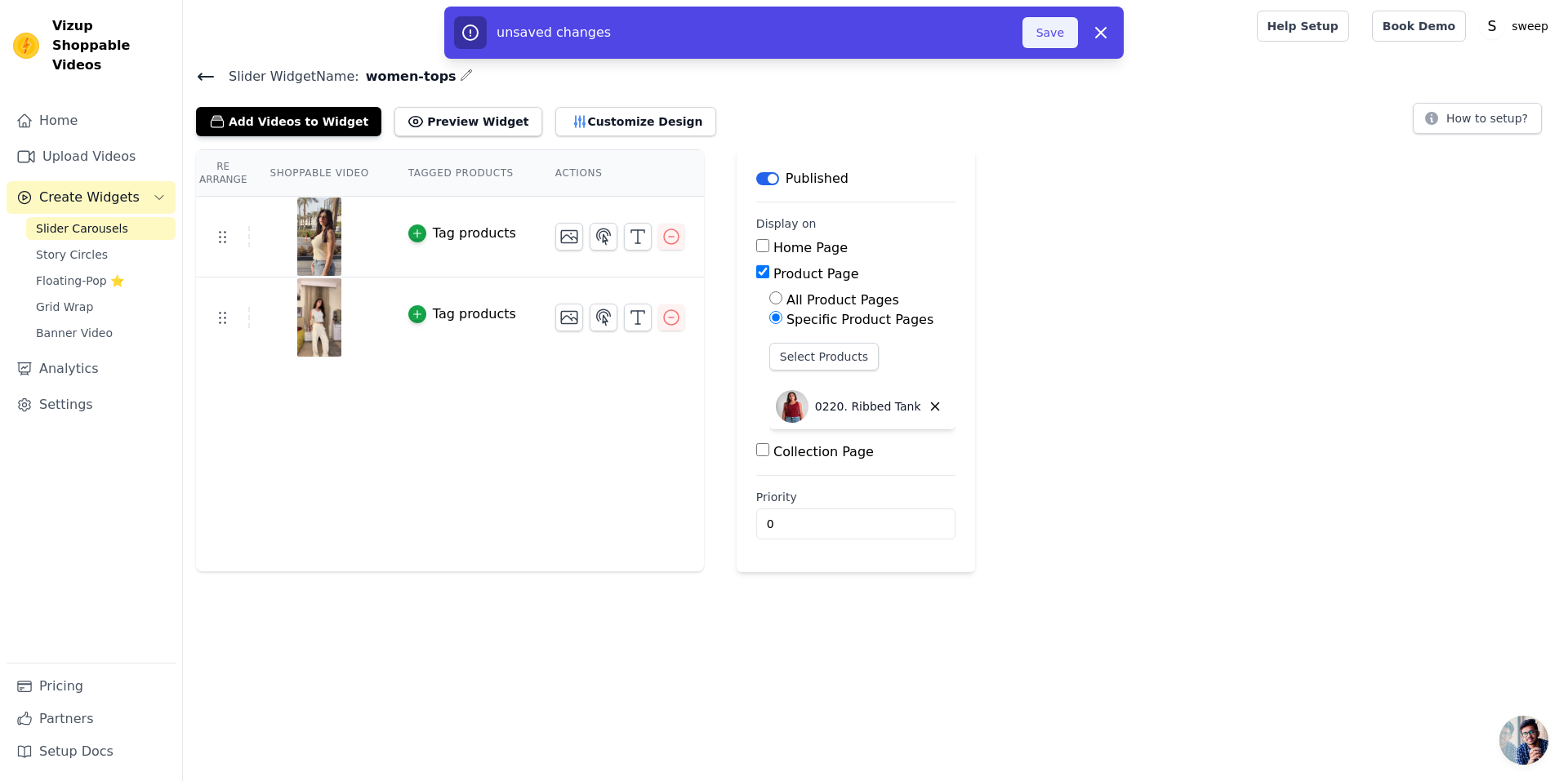
click at [1054, 31] on button "Save" at bounding box center [1050, 32] width 56 height 31
